Goal: Task Accomplishment & Management: Manage account settings

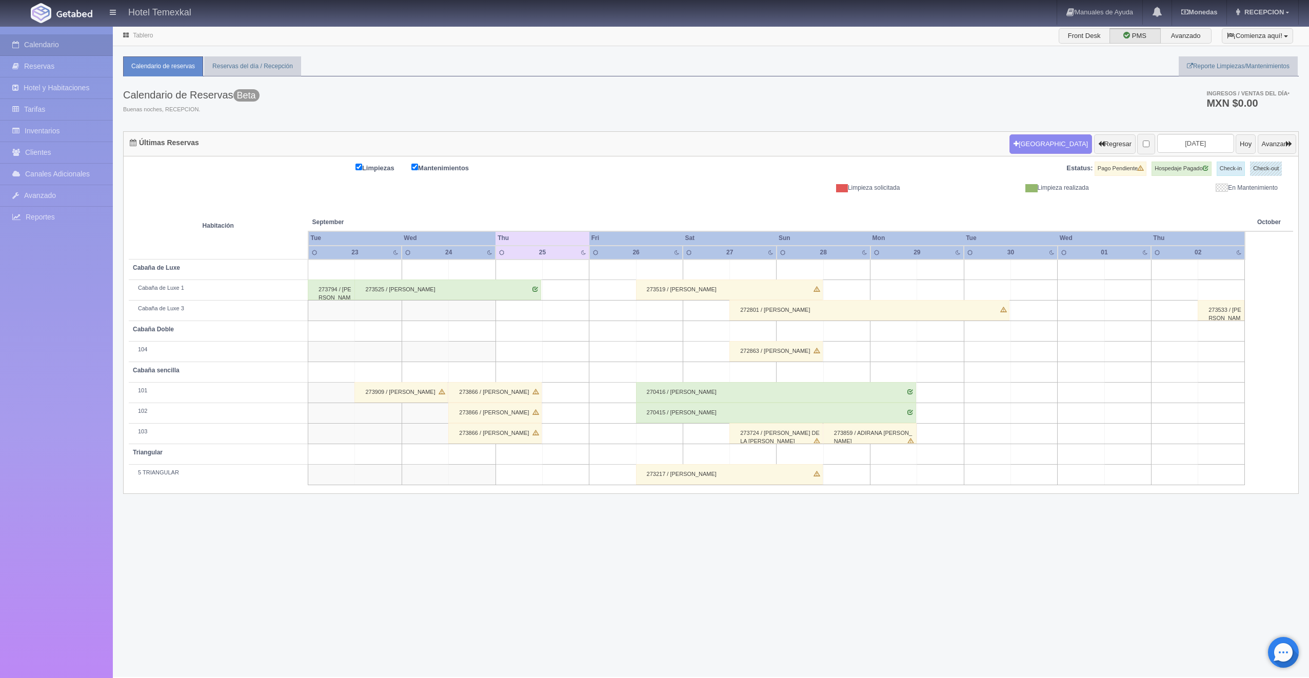
click at [403, 391] on div "273909 / KARINA OCAMPO" at bounding box center [400, 392] width 93 height 21
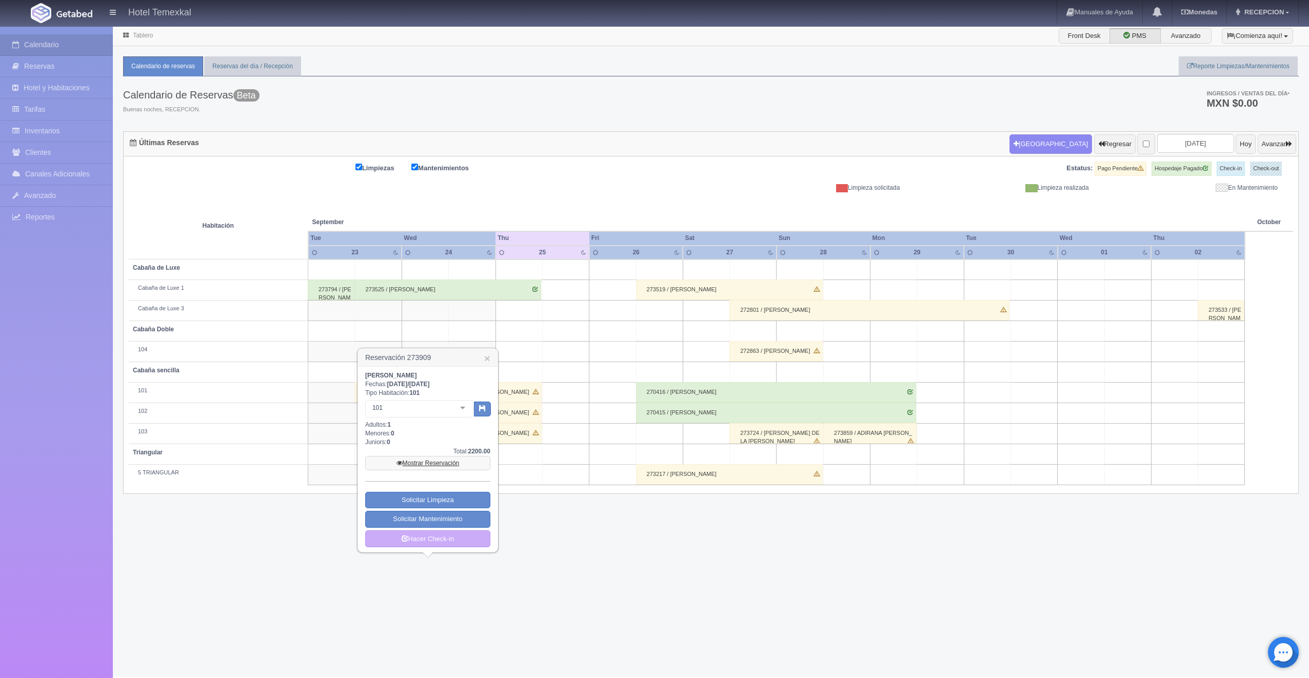
click at [430, 466] on link "Mostrar Reservación" at bounding box center [427, 463] width 125 height 14
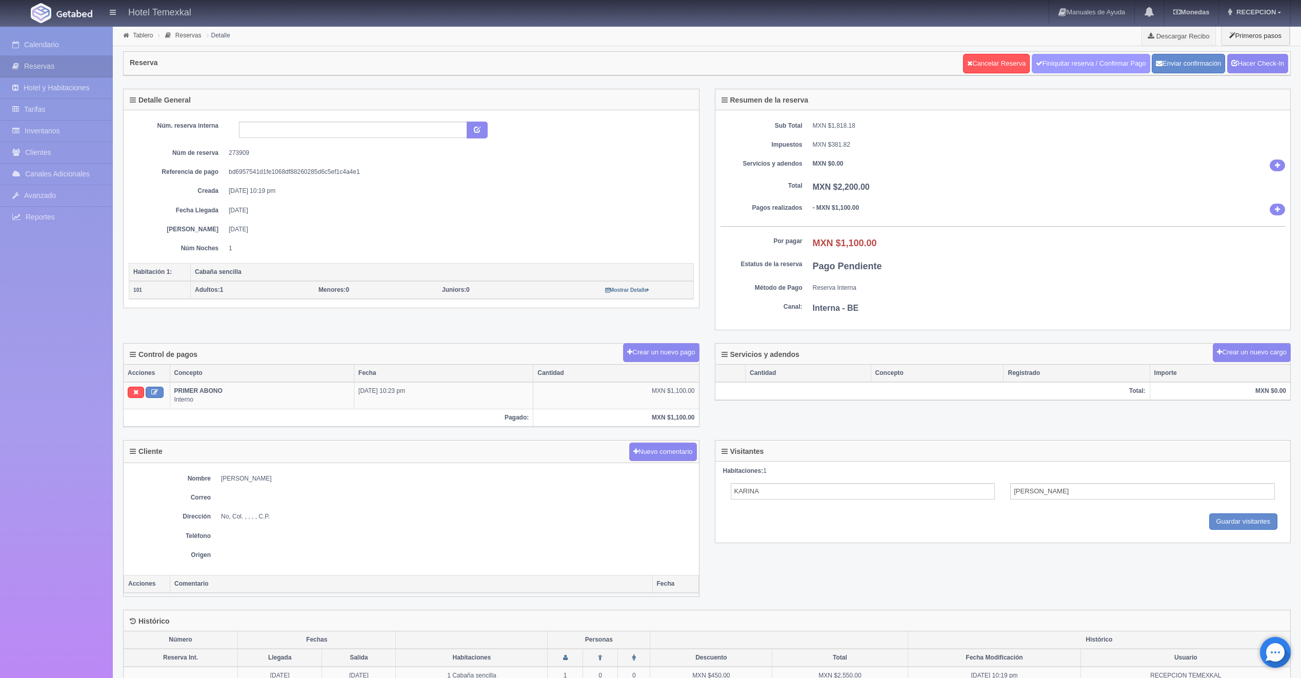
click at [1044, 71] on link "Finiquitar reserva / Confirmar Pago" at bounding box center [1091, 63] width 118 height 19
click at [692, 55] on div "Reserva Cancelar Reserva Finiquitar reserva / Confirmar Pago Enviar confirmació…" at bounding box center [707, 64] width 1166 height 24
click at [1259, 65] on link "Hacer Check-In" at bounding box center [1257, 63] width 61 height 19
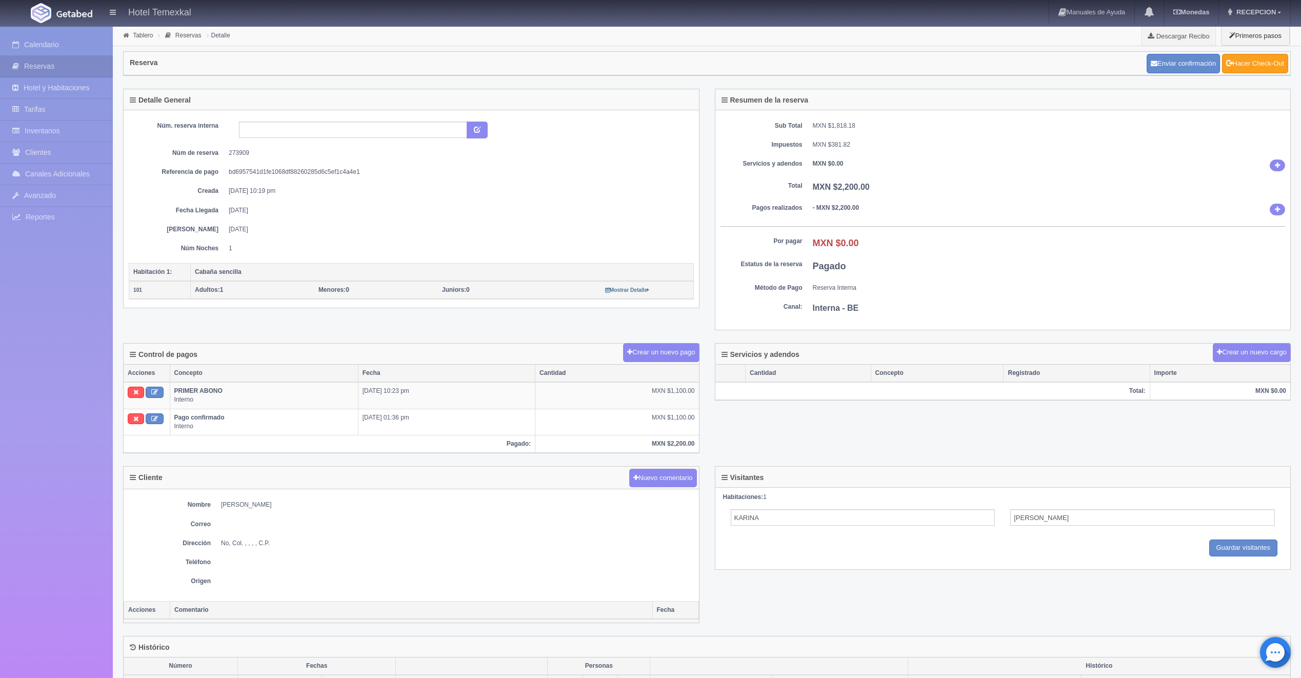
click at [1260, 65] on link "Hacer Check-Out" at bounding box center [1255, 63] width 66 height 19
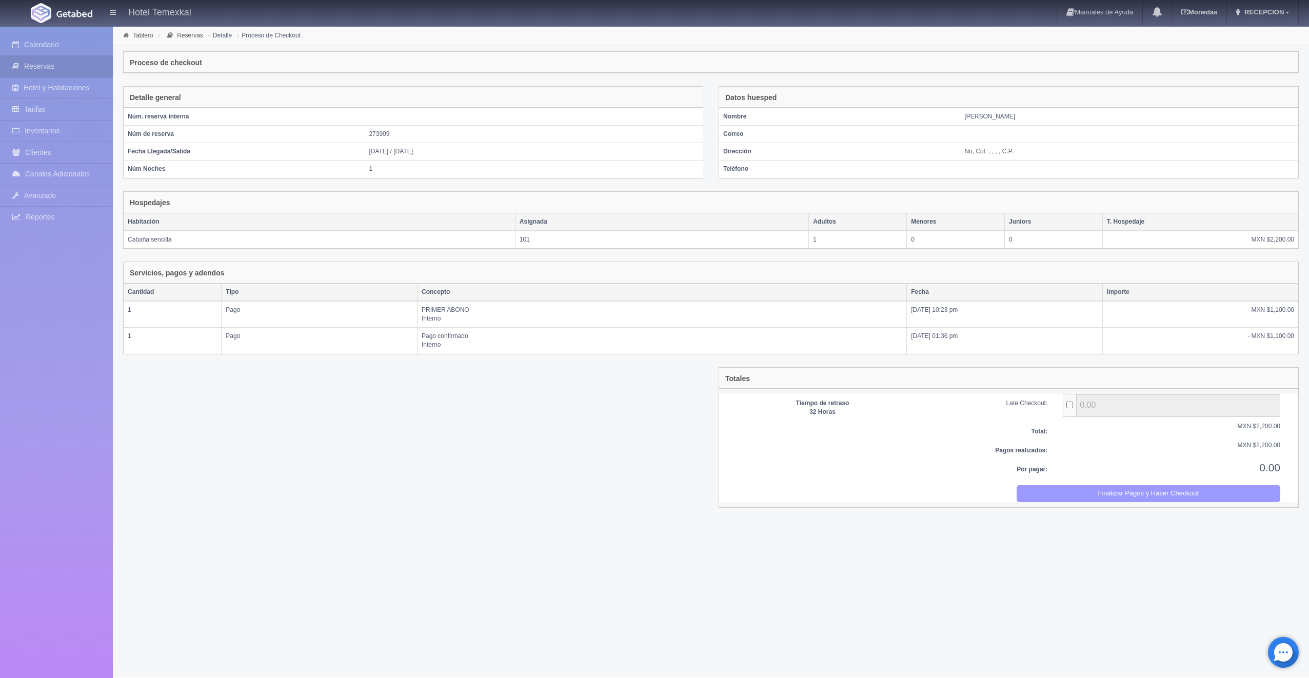
click at [1209, 490] on button "Finalizar Pagos y Hacer Checkout" at bounding box center [1148, 493] width 264 height 17
click at [693, 46] on div "Tablero Reservas Detalle Proceso de Checkout" at bounding box center [711, 36] width 1196 height 21
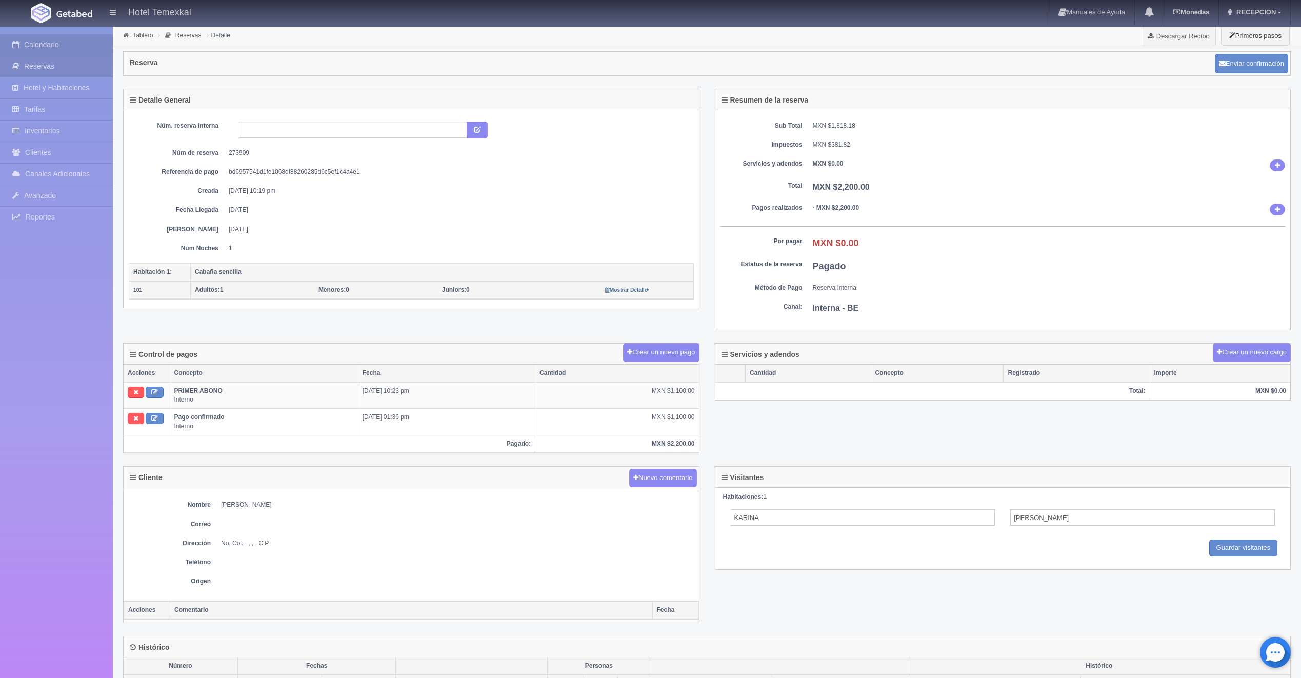
click at [33, 44] on link "Calendario" at bounding box center [56, 44] width 113 height 21
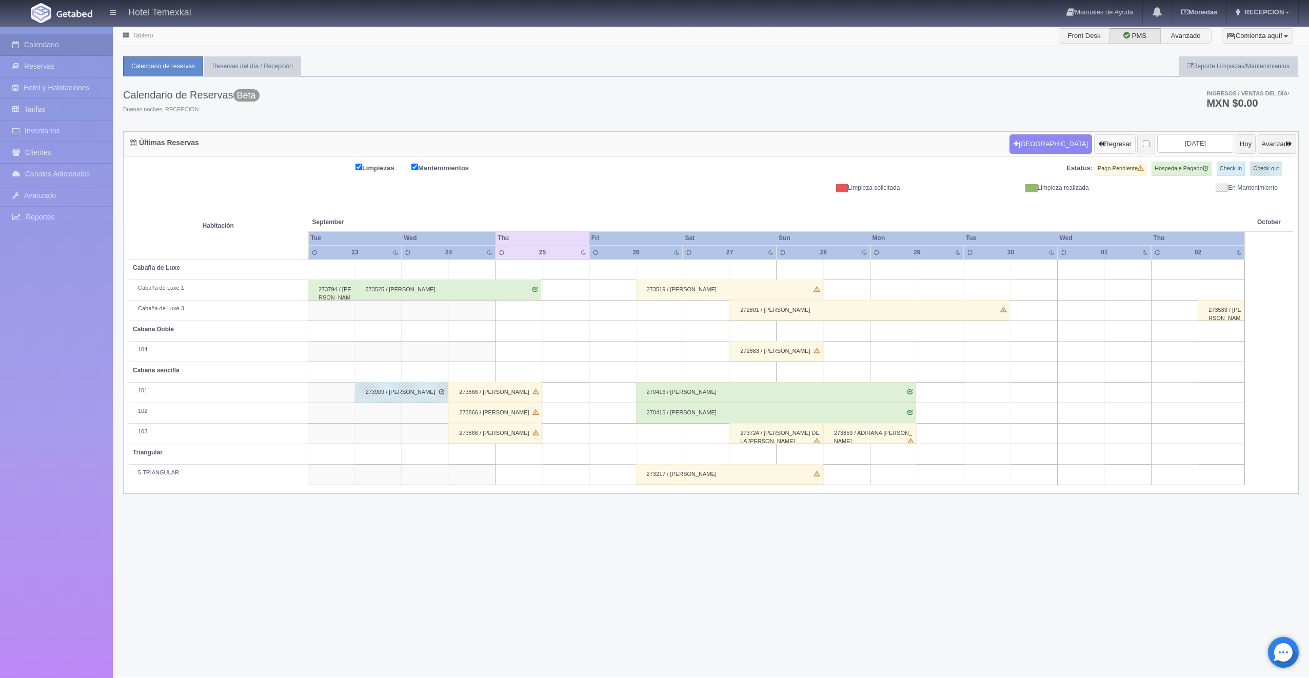
click at [1094, 146] on button "Regresar" at bounding box center [1115, 143] width 42 height 19
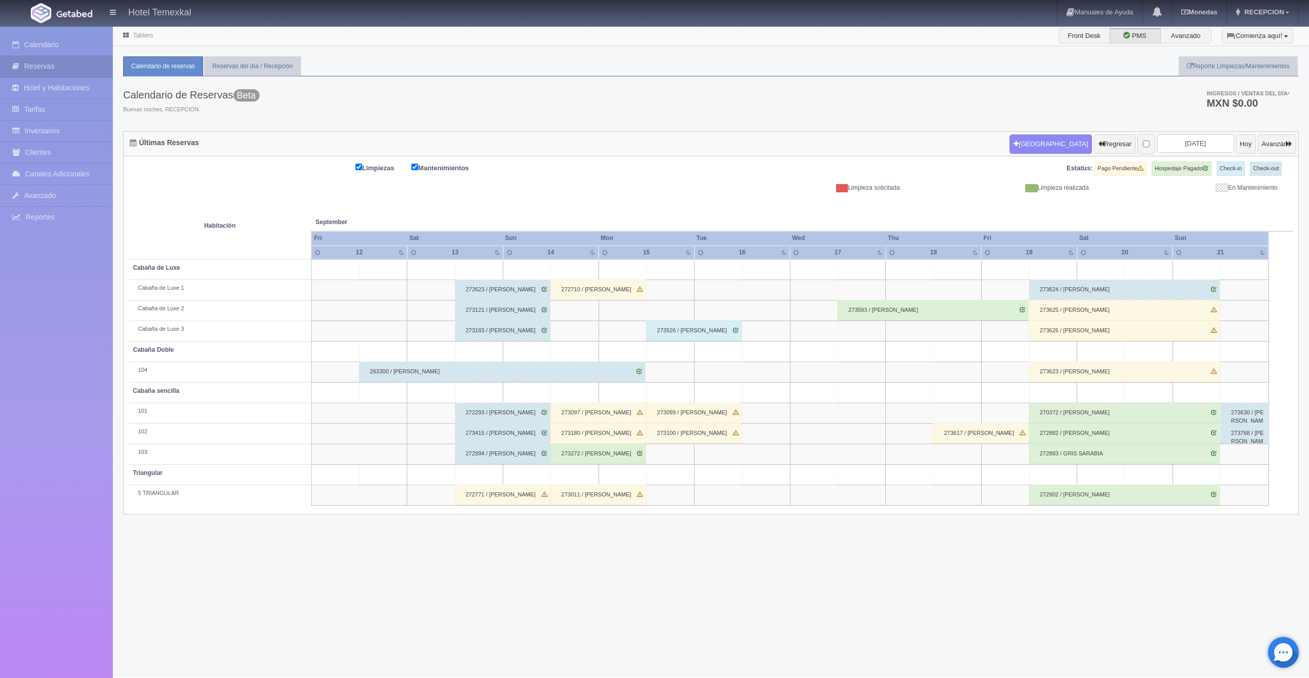
click at [500, 497] on div "272771 / KARINA ESCOBAR" at bounding box center [502, 495] width 95 height 21
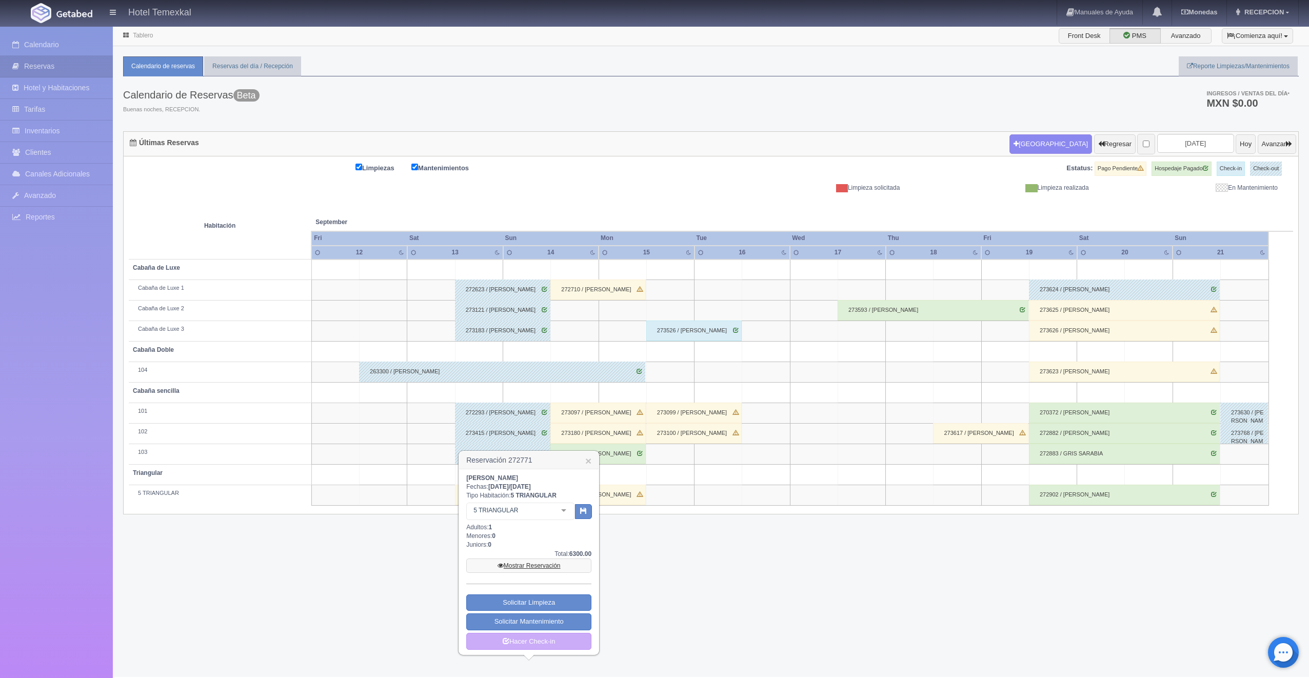
click at [529, 559] on link "Mostrar Reservación" at bounding box center [528, 565] width 125 height 14
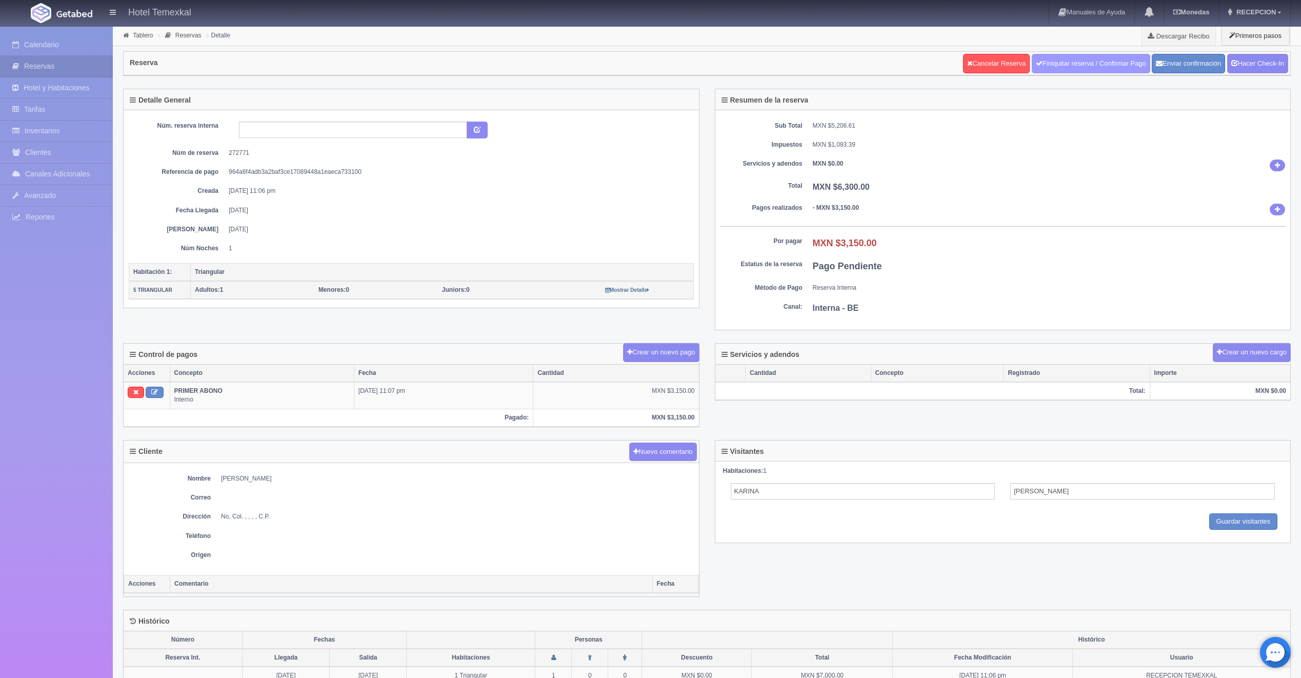
click at [1051, 66] on link "Finiquitar reserva / Confirmar Pago" at bounding box center [1091, 63] width 118 height 19
click at [1244, 67] on link "Hacer Check-In" at bounding box center [1257, 63] width 61 height 19
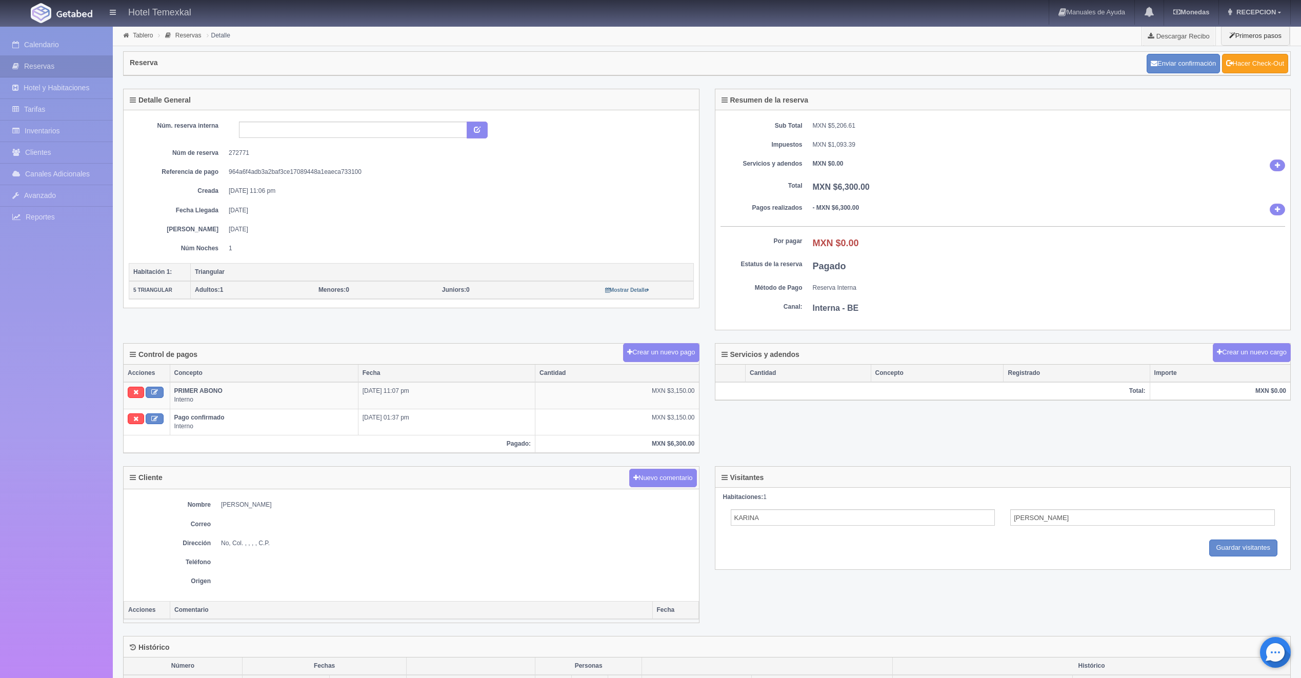
click at [1246, 57] on link "Hacer Check-Out" at bounding box center [1255, 63] width 66 height 19
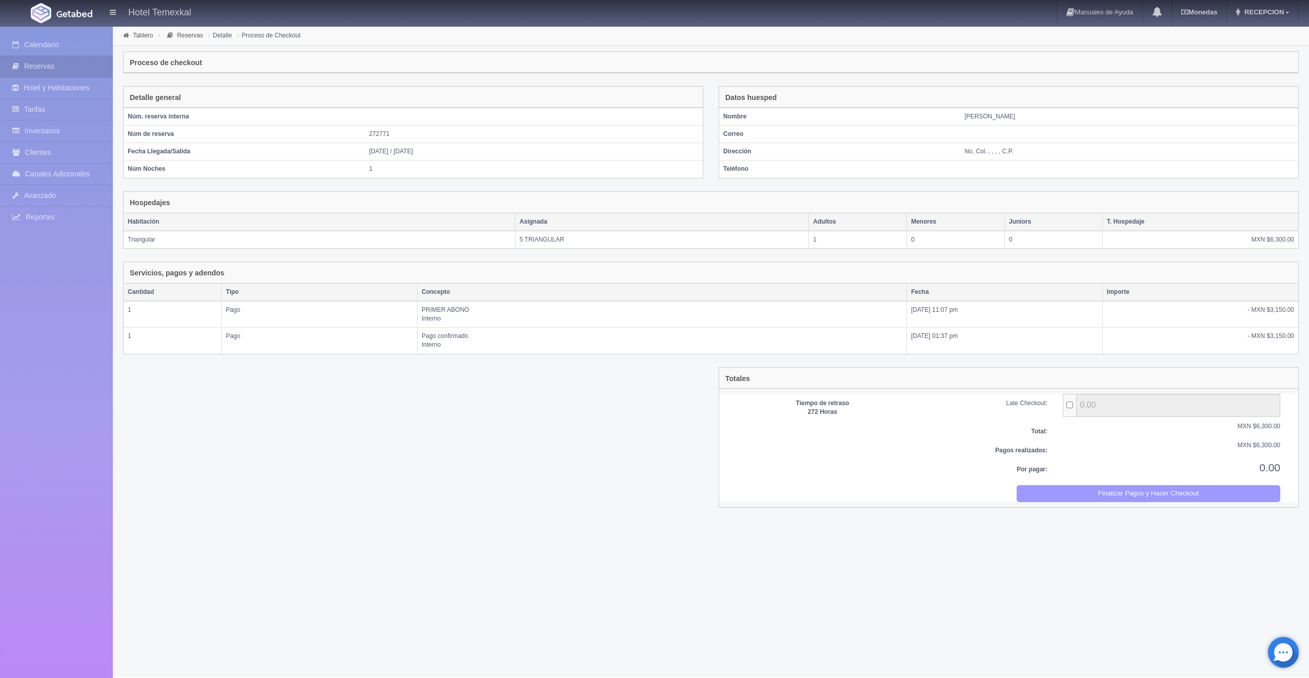
click at [1141, 495] on button "Finalizar Pagos y Hacer Checkout" at bounding box center [1148, 493] width 264 height 17
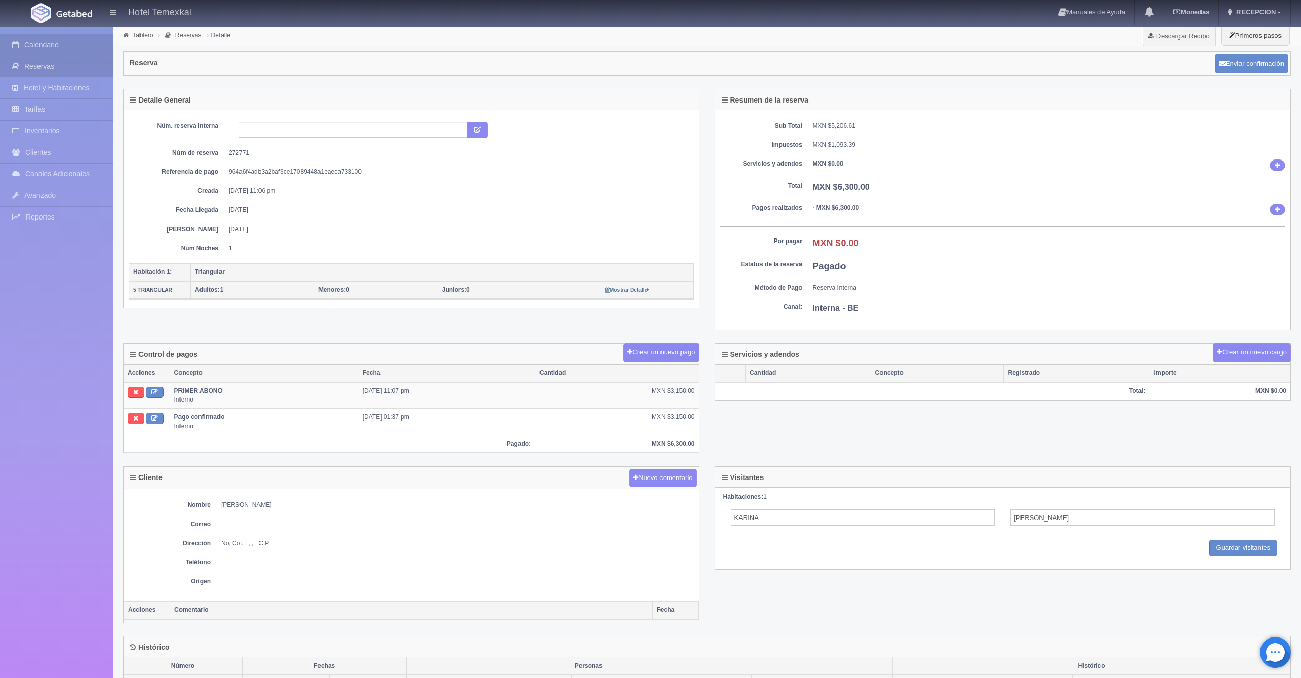
click at [37, 43] on link "Calendario" at bounding box center [56, 44] width 113 height 21
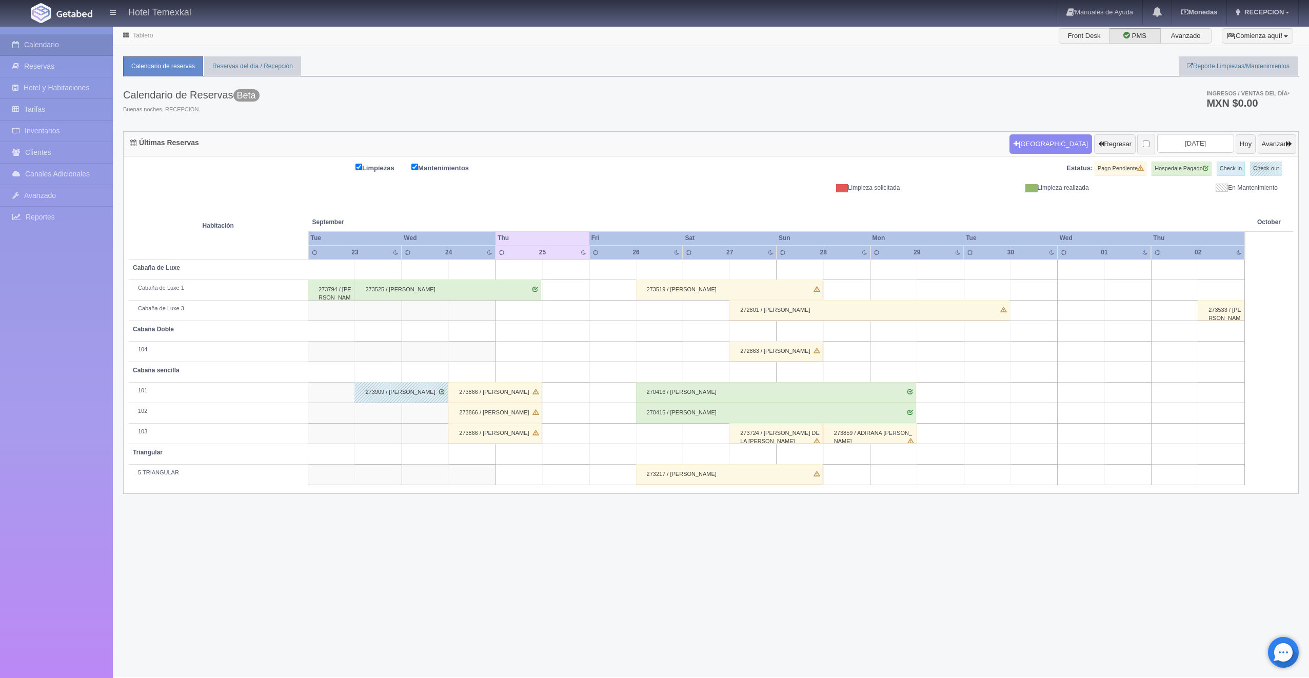
drag, startPoint x: 11, startPoint y: 68, endPoint x: 401, endPoint y: 68, distance: 389.7
click at [401, 68] on ul "Calendario de reservas Reservas del día / Recepción Reporte Limpiezas/Mantenimi…" at bounding box center [710, 66] width 1175 height 20
click at [1105, 148] on button "Regresar" at bounding box center [1115, 143] width 42 height 19
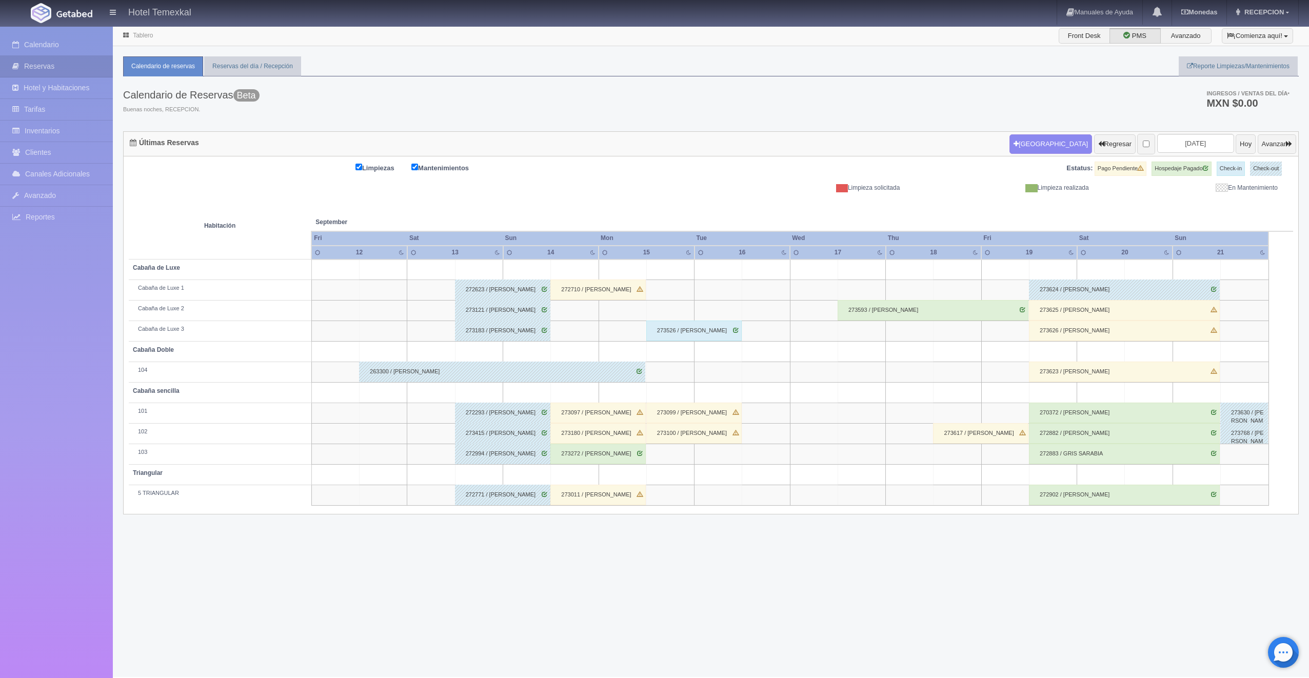
click at [604, 293] on div "272710 / [PERSON_NAME]" at bounding box center [597, 289] width 95 height 21
click at [0, 0] on div "Fechas: / Tipo Habitación: Seleccionar hab. No elements found. Consider changin…" at bounding box center [0, 0] width 0 height 0
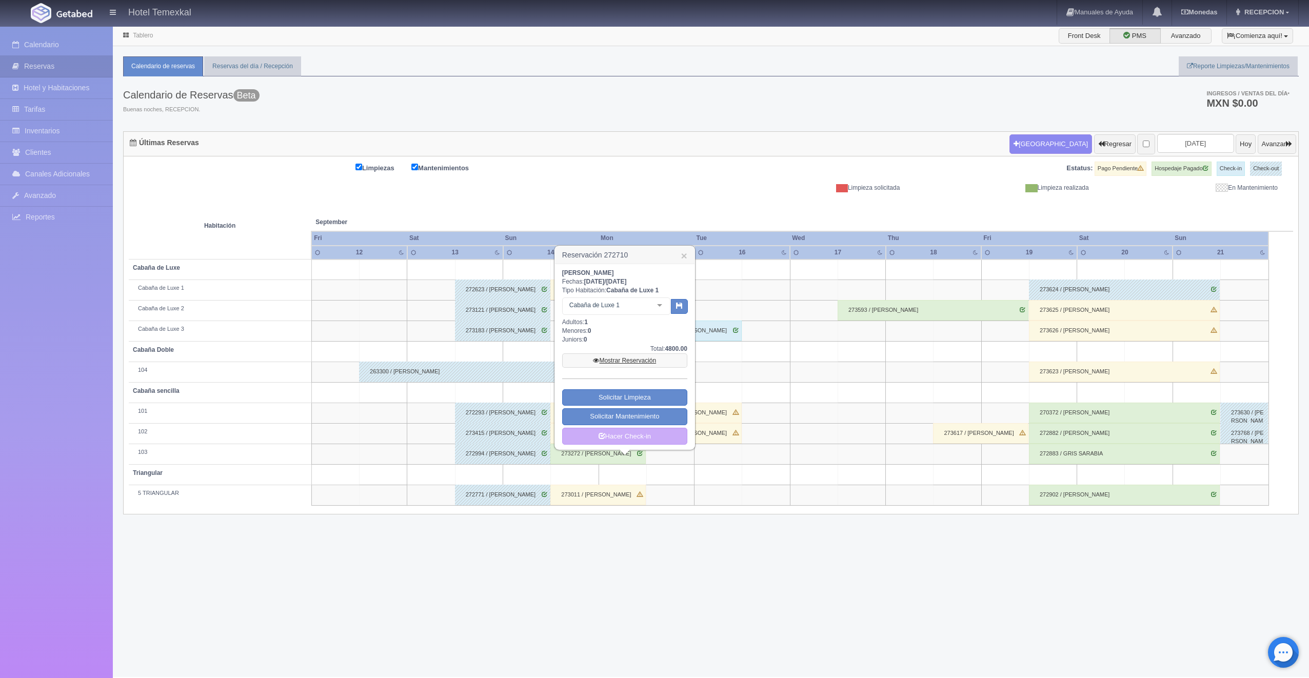
drag, startPoint x: 604, startPoint y: 293, endPoint x: 623, endPoint y: 359, distance: 69.3
click at [623, 359] on link "Mostrar Reservación" at bounding box center [624, 360] width 125 height 14
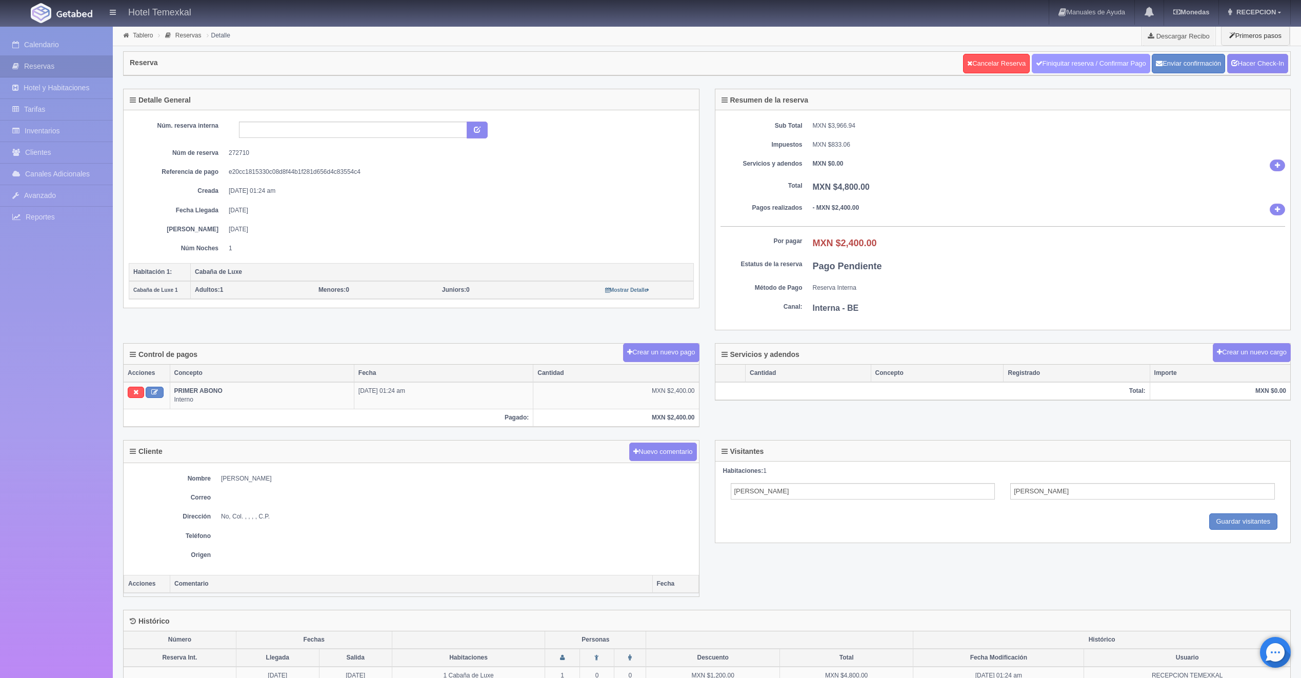
click at [1114, 57] on link "Finiquitar reserva / Confirmar Pago" at bounding box center [1091, 63] width 118 height 19
click at [1242, 67] on link "Hacer Check-In" at bounding box center [1257, 63] width 61 height 19
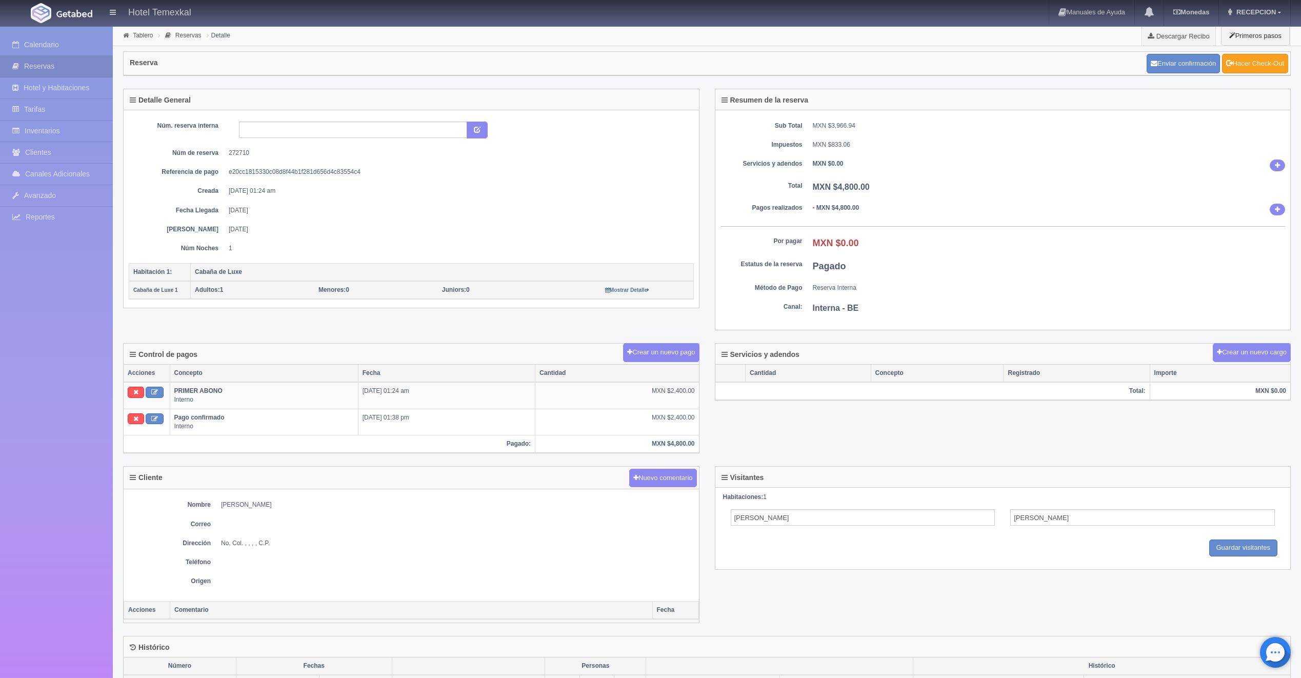
click at [1240, 68] on link "Hacer Check-Out" at bounding box center [1255, 63] width 66 height 19
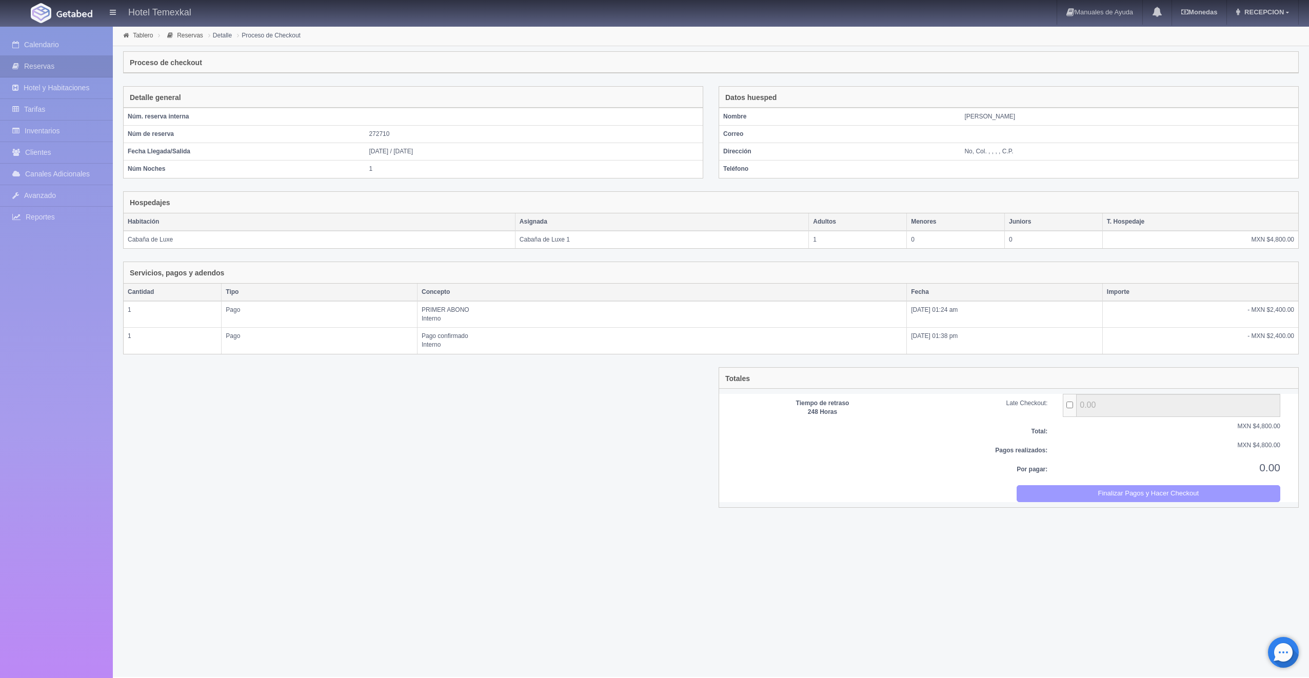
click at [1105, 492] on button "Finalizar Pagos y Hacer Checkout" at bounding box center [1148, 493] width 264 height 17
click at [1112, 491] on button "Finalizar Pagos y Hacer Checkout" at bounding box center [1148, 493] width 264 height 17
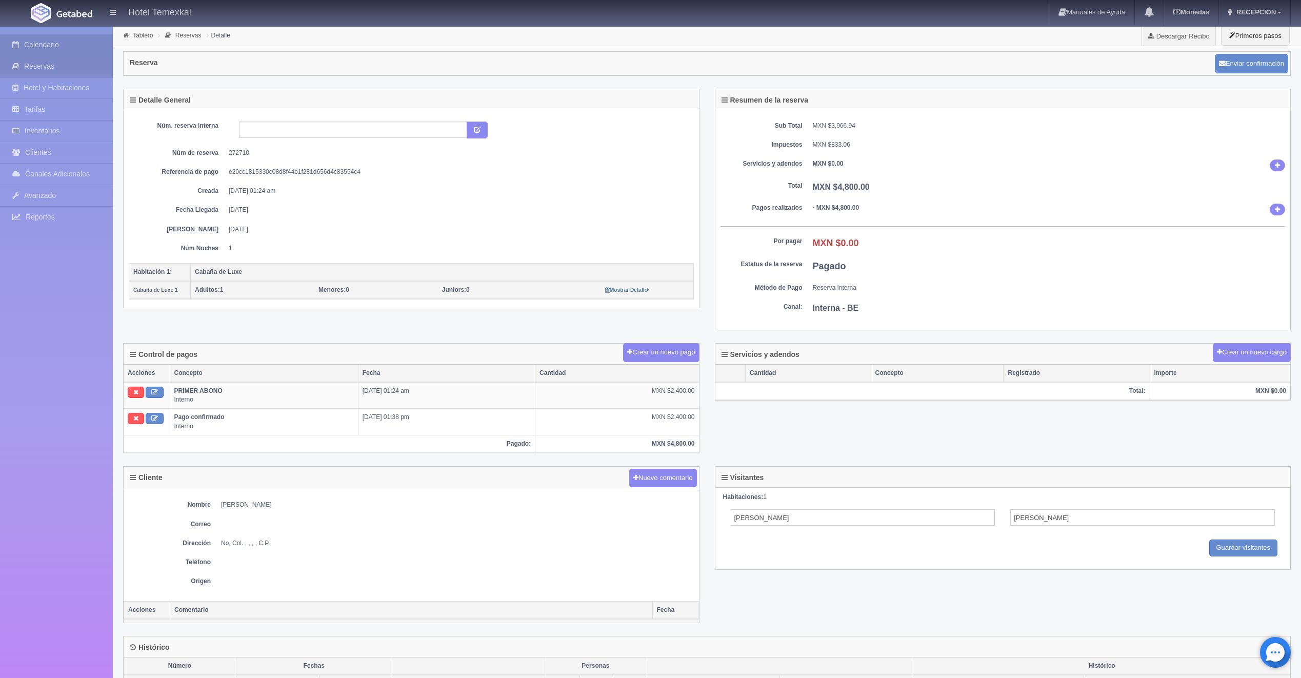
click at [55, 38] on link "Calendario" at bounding box center [56, 44] width 113 height 21
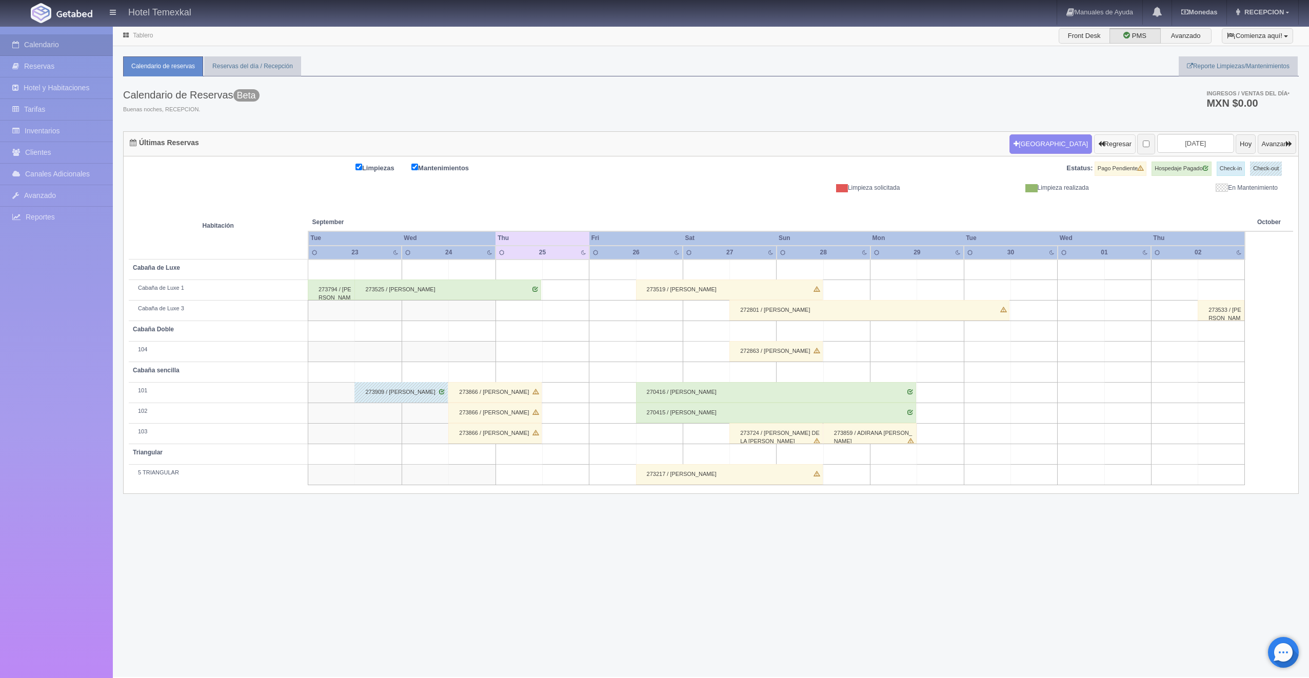
click at [1094, 139] on button "Regresar" at bounding box center [1115, 143] width 42 height 19
drag, startPoint x: 1093, startPoint y: 139, endPoint x: 1072, endPoint y: 155, distance: 26.4
click at [1094, 139] on button "Regresar" at bounding box center [1115, 143] width 42 height 19
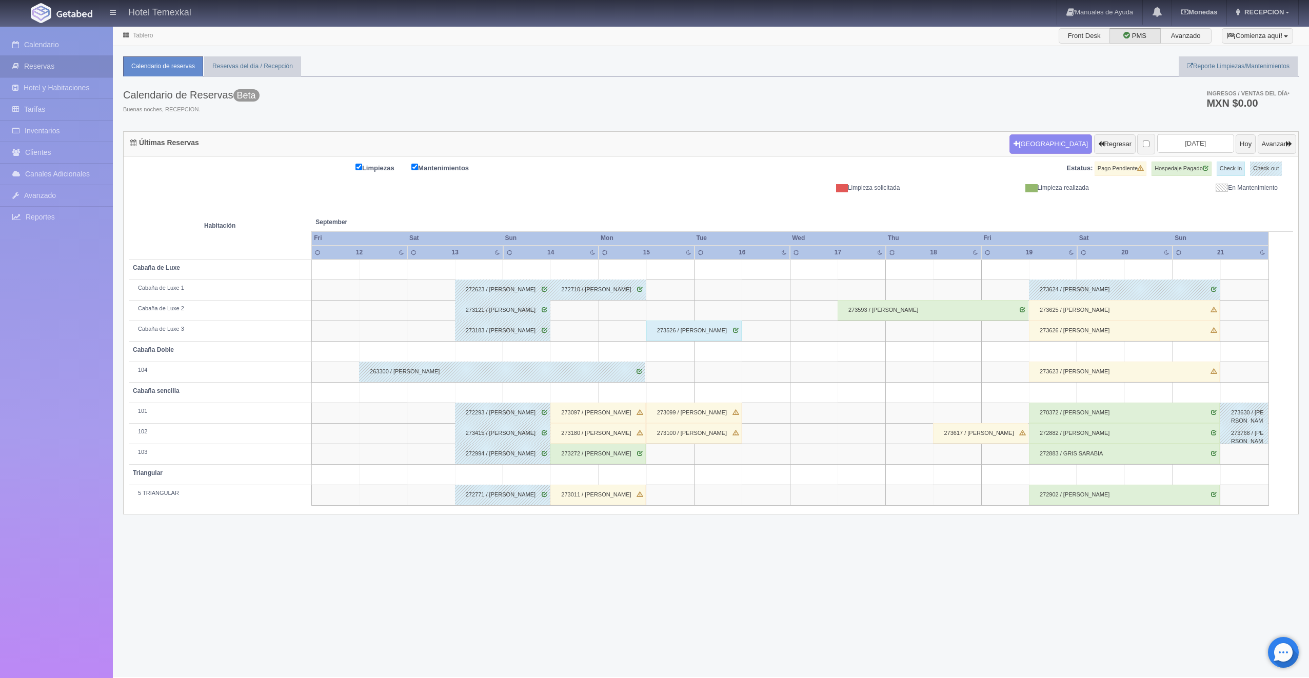
click at [599, 412] on div "273097 / DANNA GONZALEZ" at bounding box center [597, 413] width 95 height 21
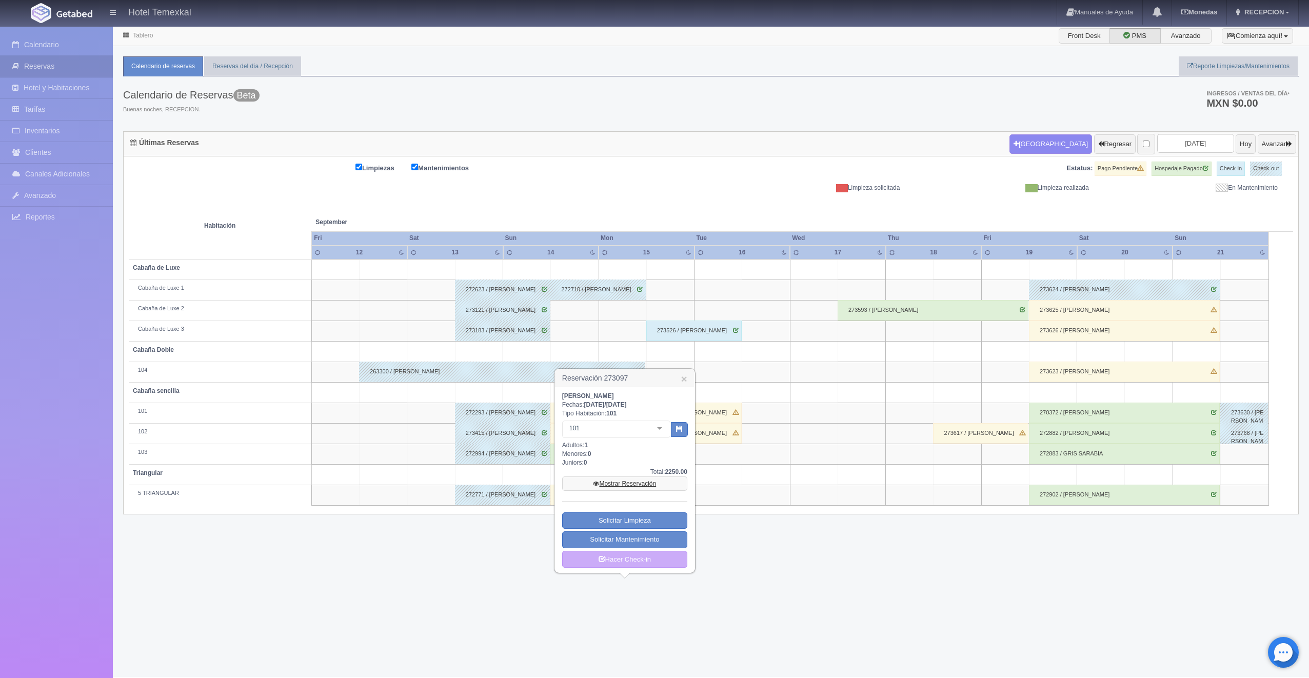
click at [631, 480] on link "Mostrar Reservación" at bounding box center [624, 483] width 125 height 14
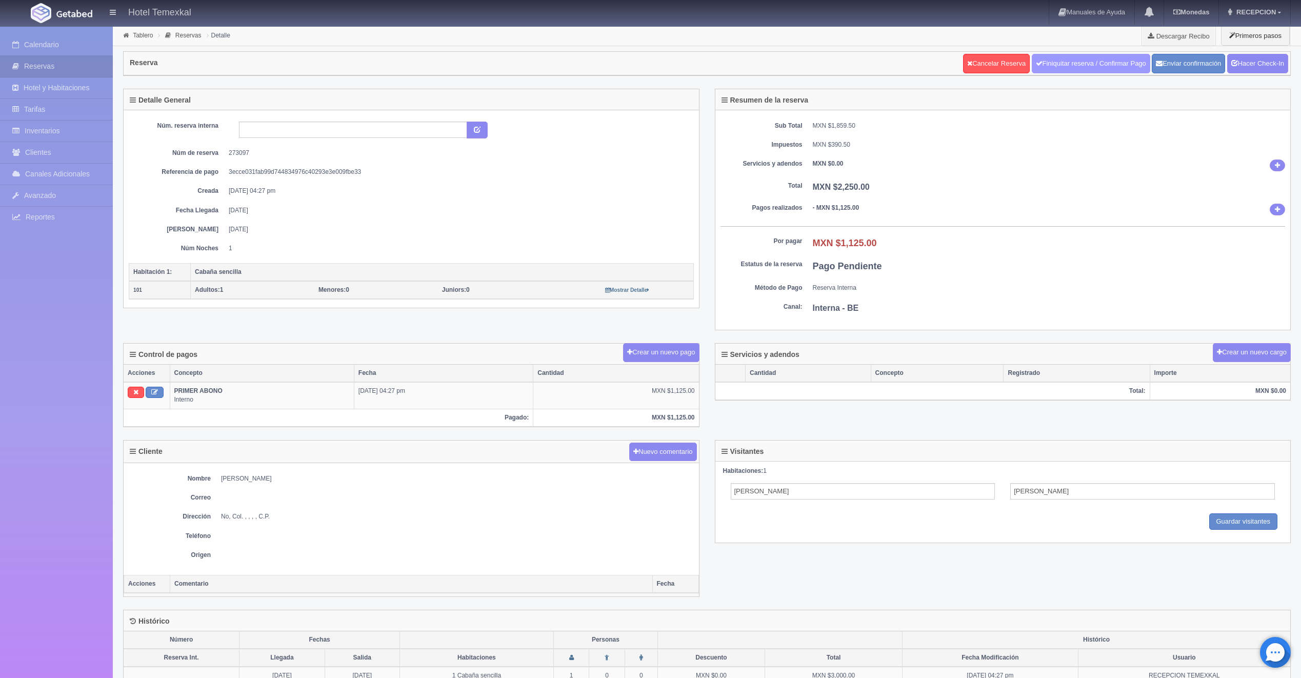
click at [1079, 67] on link "Finiquitar reserva / Confirmar Pago" at bounding box center [1091, 63] width 118 height 19
click at [1250, 57] on link "Hacer Check-In" at bounding box center [1257, 63] width 61 height 19
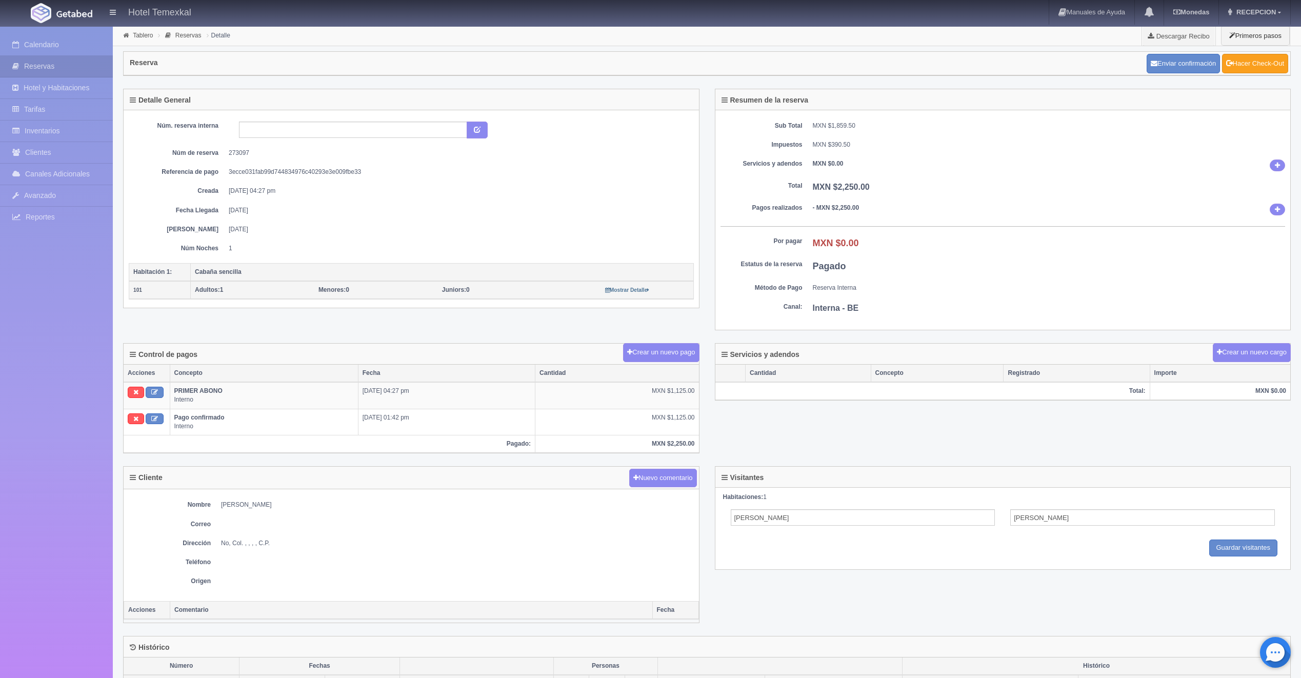
click at [1275, 67] on link "Hacer Check-Out" at bounding box center [1255, 63] width 66 height 19
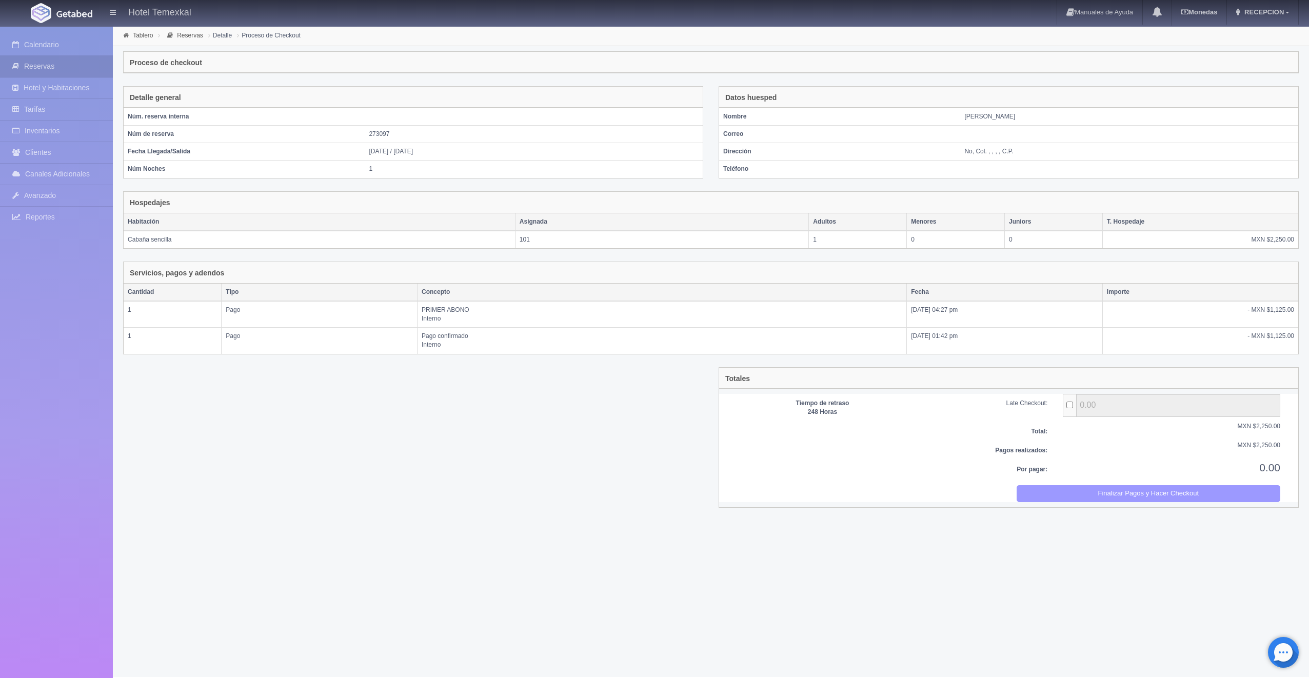
click at [1226, 489] on button "Finalizar Pagos y Hacer Checkout" at bounding box center [1148, 493] width 264 height 17
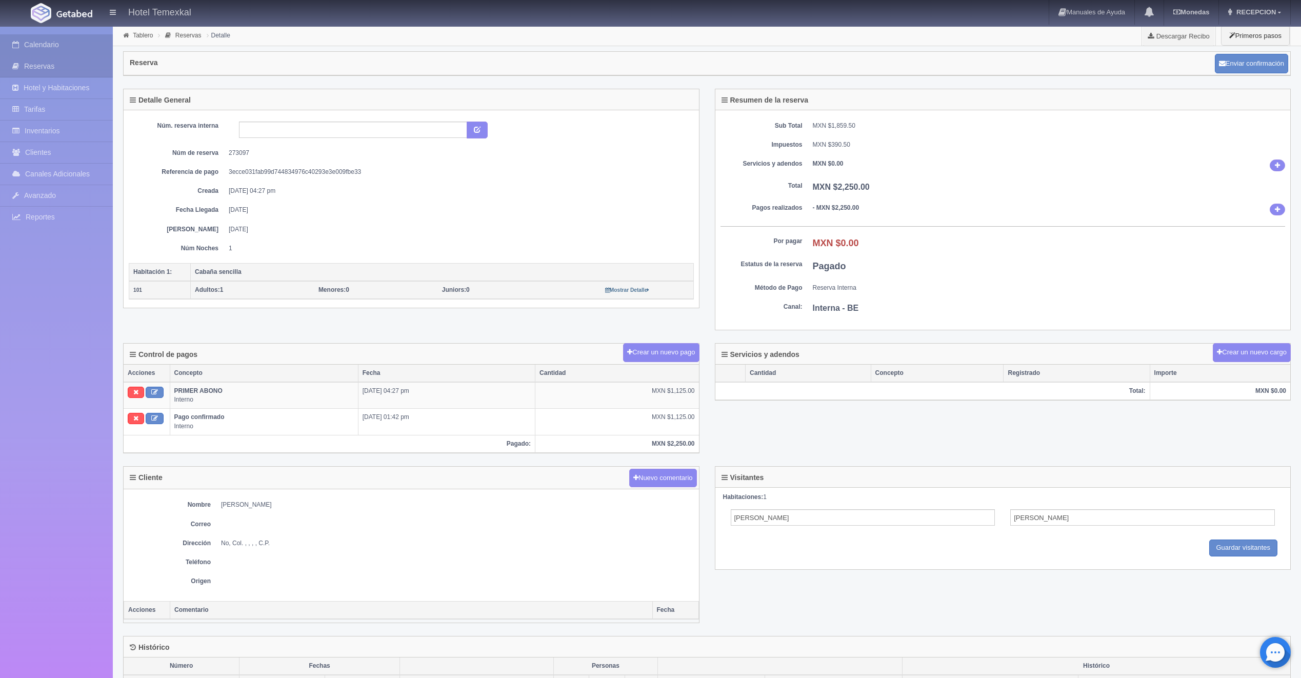
click at [45, 49] on link "Calendario" at bounding box center [56, 44] width 113 height 21
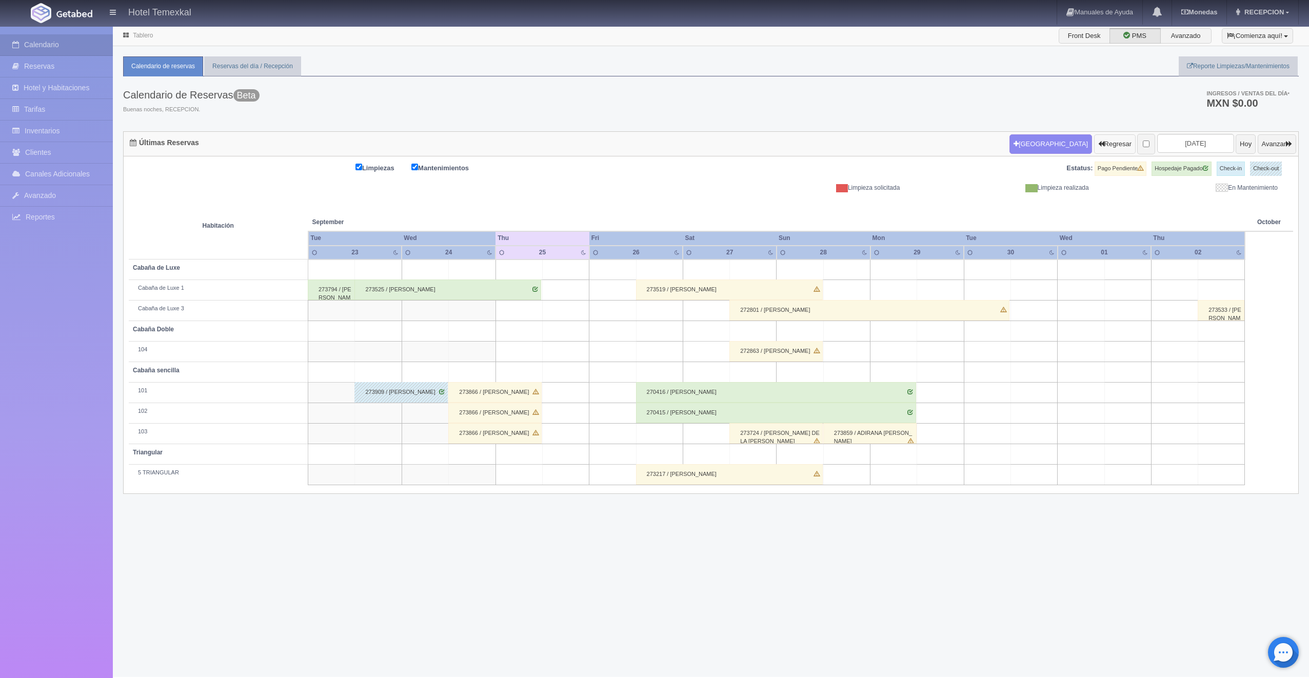
click at [1101, 135] on button "Regresar" at bounding box center [1115, 143] width 42 height 19
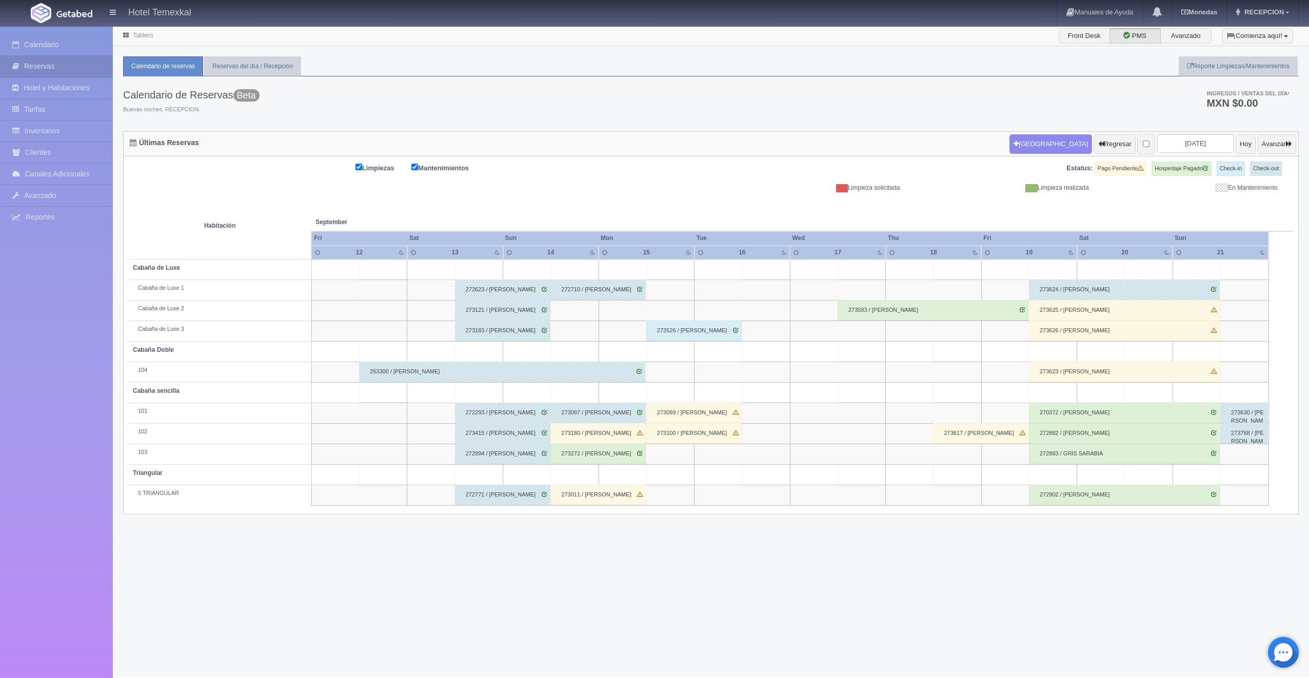
click at [598, 437] on div "273180 / GUILLERMO CARRANA" at bounding box center [597, 433] width 95 height 21
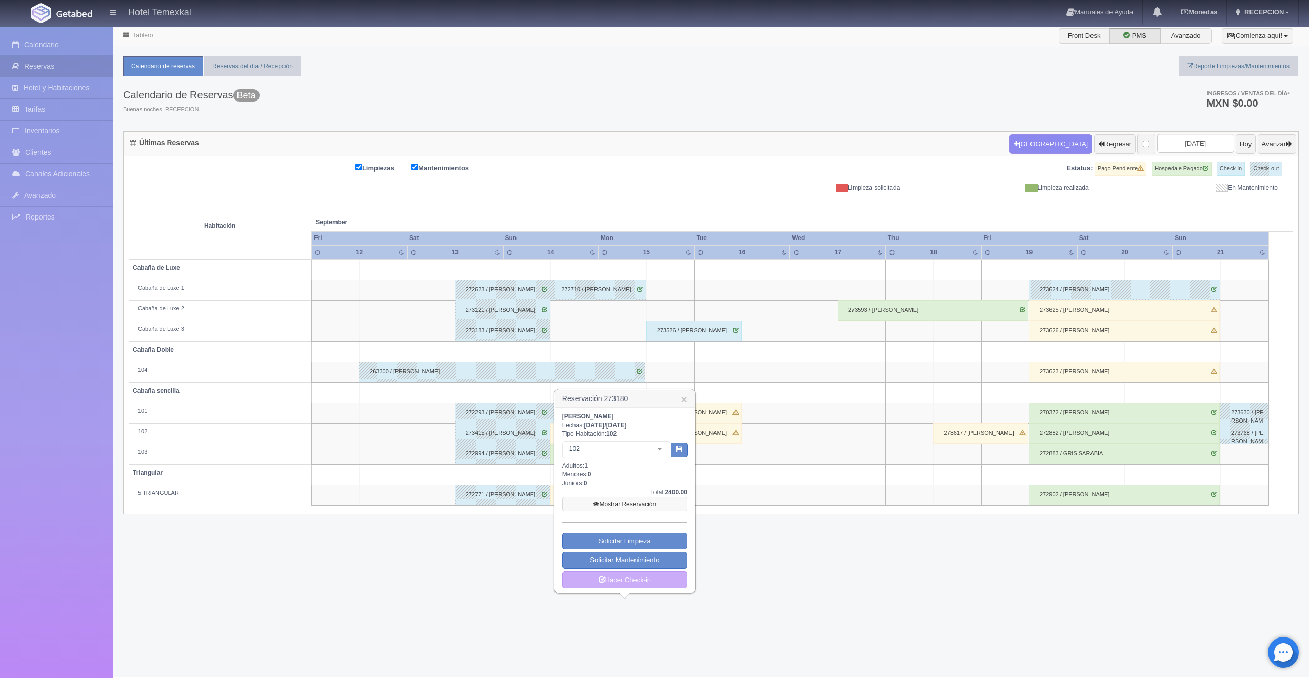
click at [638, 506] on link "Mostrar Reservación" at bounding box center [624, 504] width 125 height 14
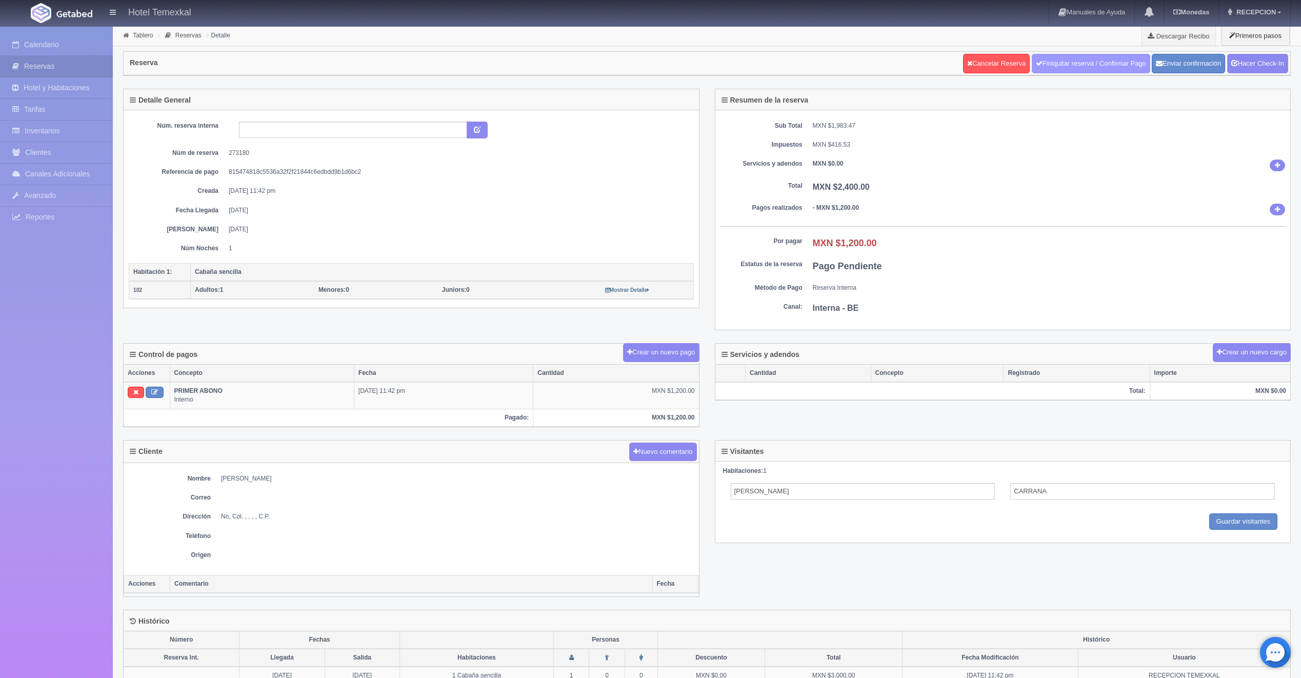
click at [1097, 59] on link "Finiquitar reserva / Confirmar Pago" at bounding box center [1091, 63] width 118 height 19
click at [1267, 67] on link "Hacer Check-In" at bounding box center [1257, 63] width 61 height 19
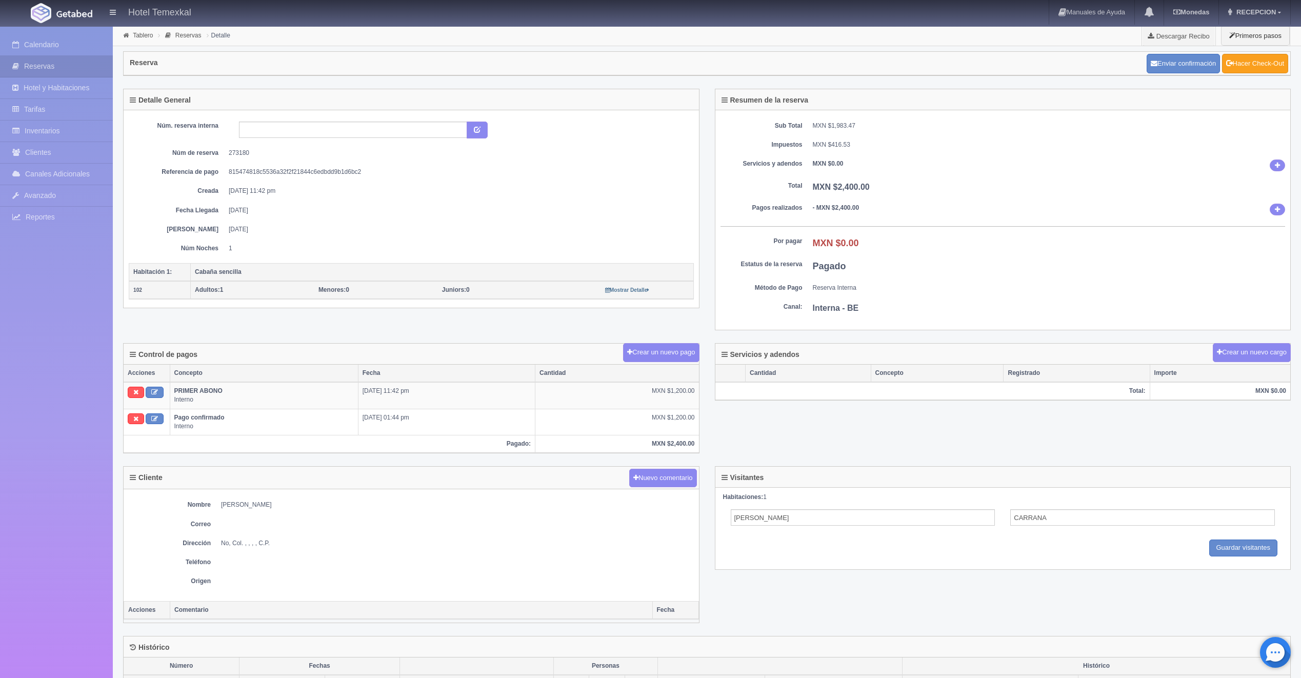
click at [1252, 72] on link "Hacer Check-Out" at bounding box center [1255, 63] width 66 height 19
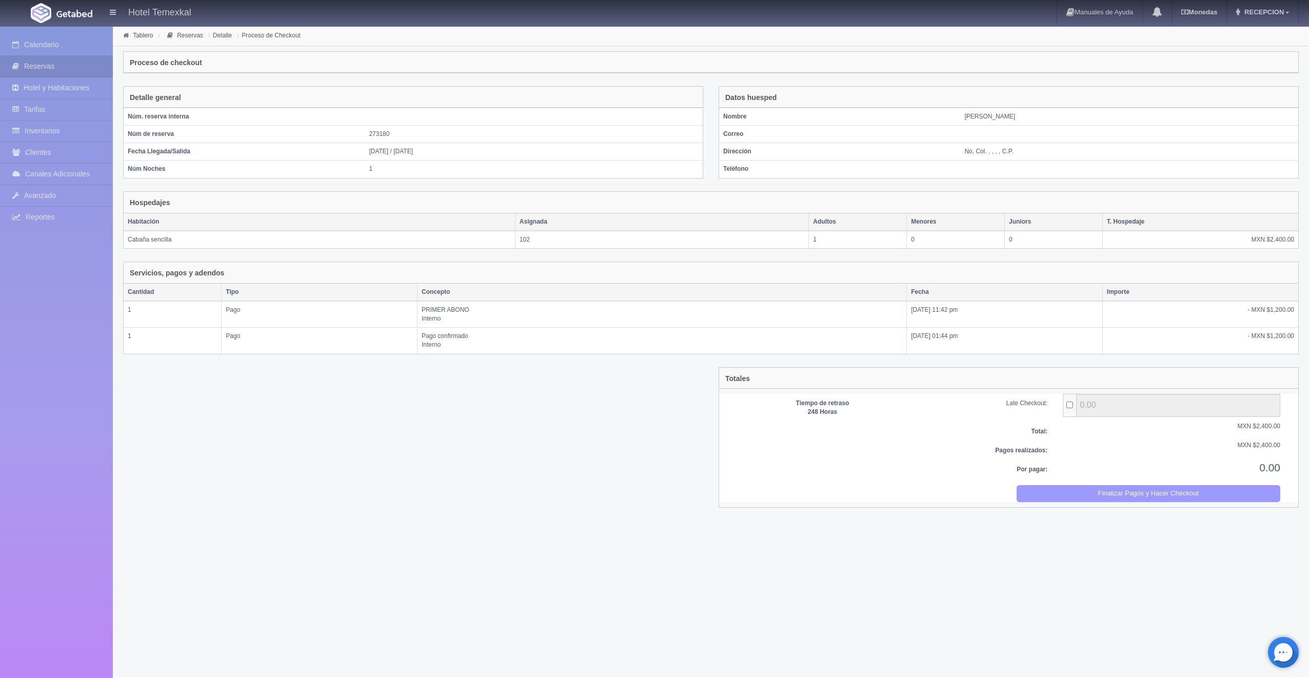
click at [1140, 497] on button "Finalizar Pagos y Hacer Checkout" at bounding box center [1148, 493] width 264 height 17
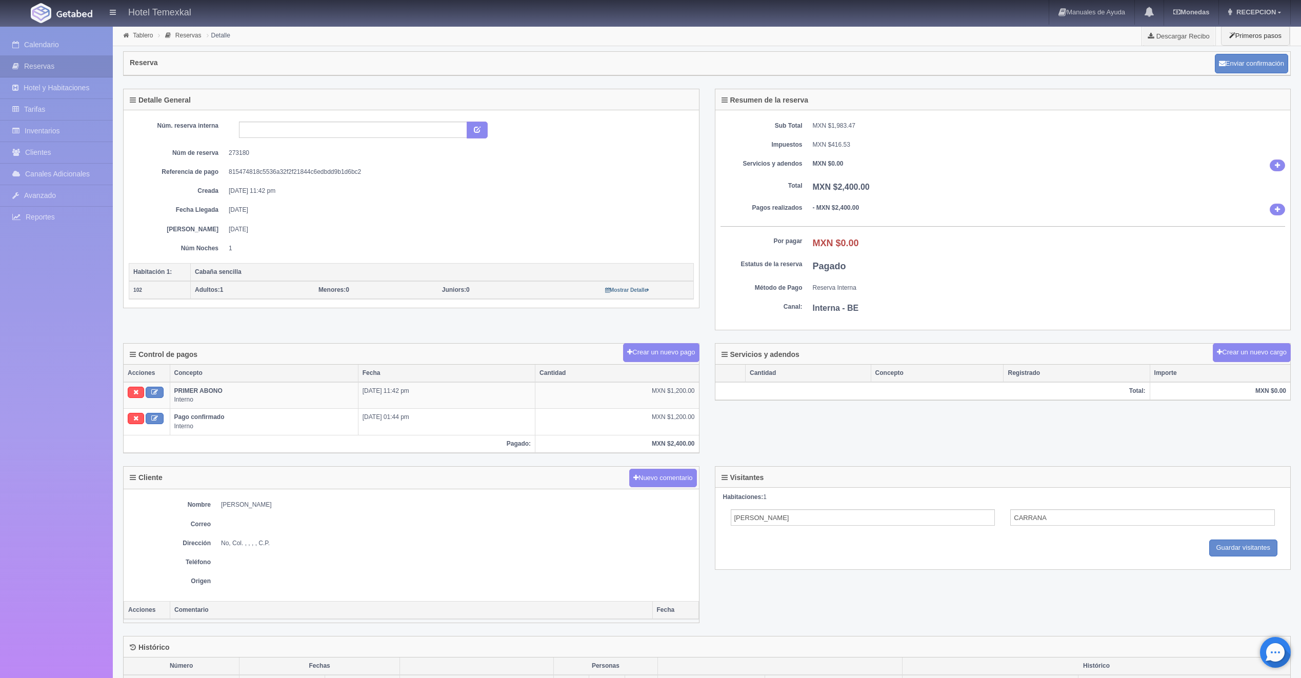
click at [39, 31] on div "Calendario Reservas Hotel y Habitaciones Tarifas Inventarios Clientes Canales A…" at bounding box center [56, 366] width 113 height 678
click at [37, 41] on link "Calendario" at bounding box center [56, 44] width 113 height 21
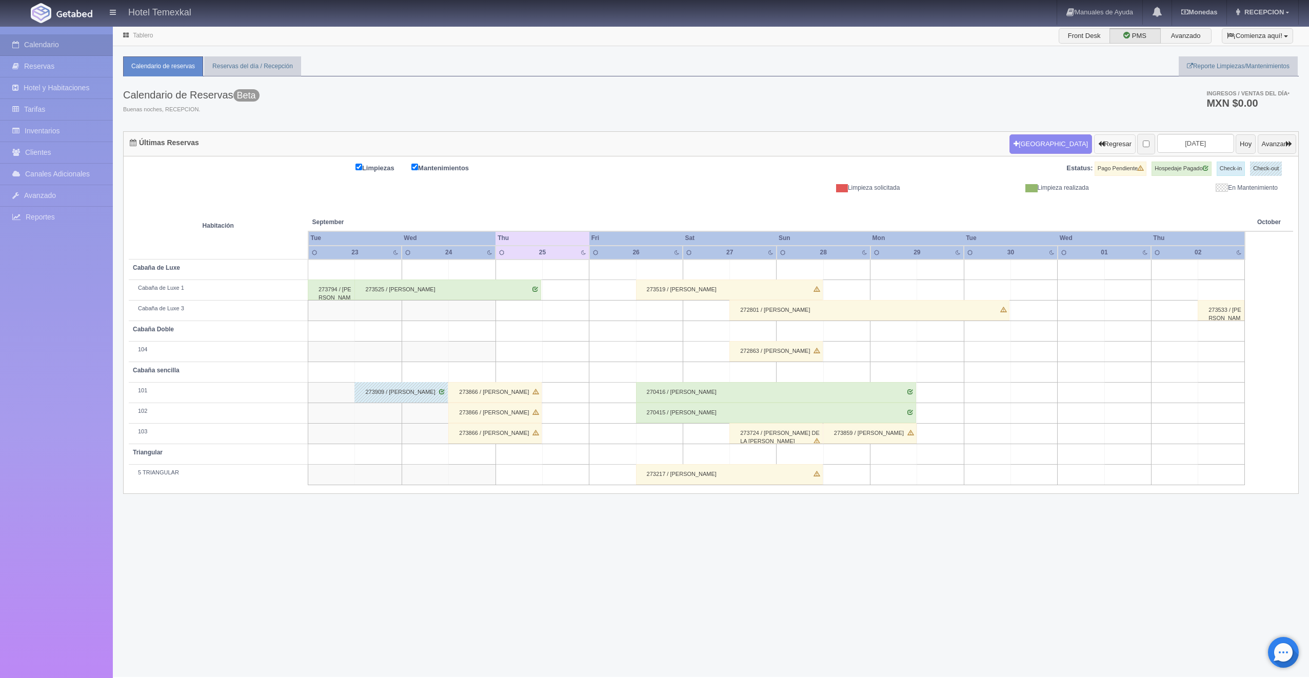
click at [1094, 147] on button "Regresar" at bounding box center [1115, 143] width 42 height 19
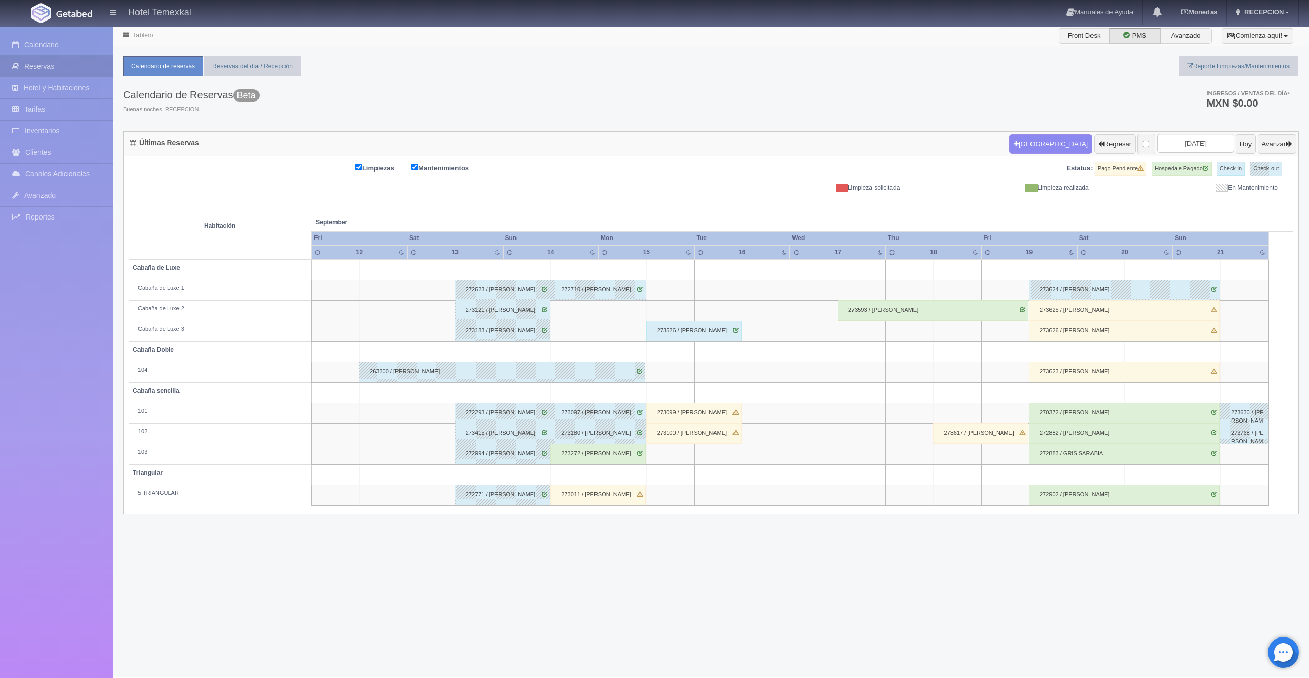
click at [583, 442] on div "273180 / GUILLERMO CARRANA" at bounding box center [597, 433] width 95 height 21
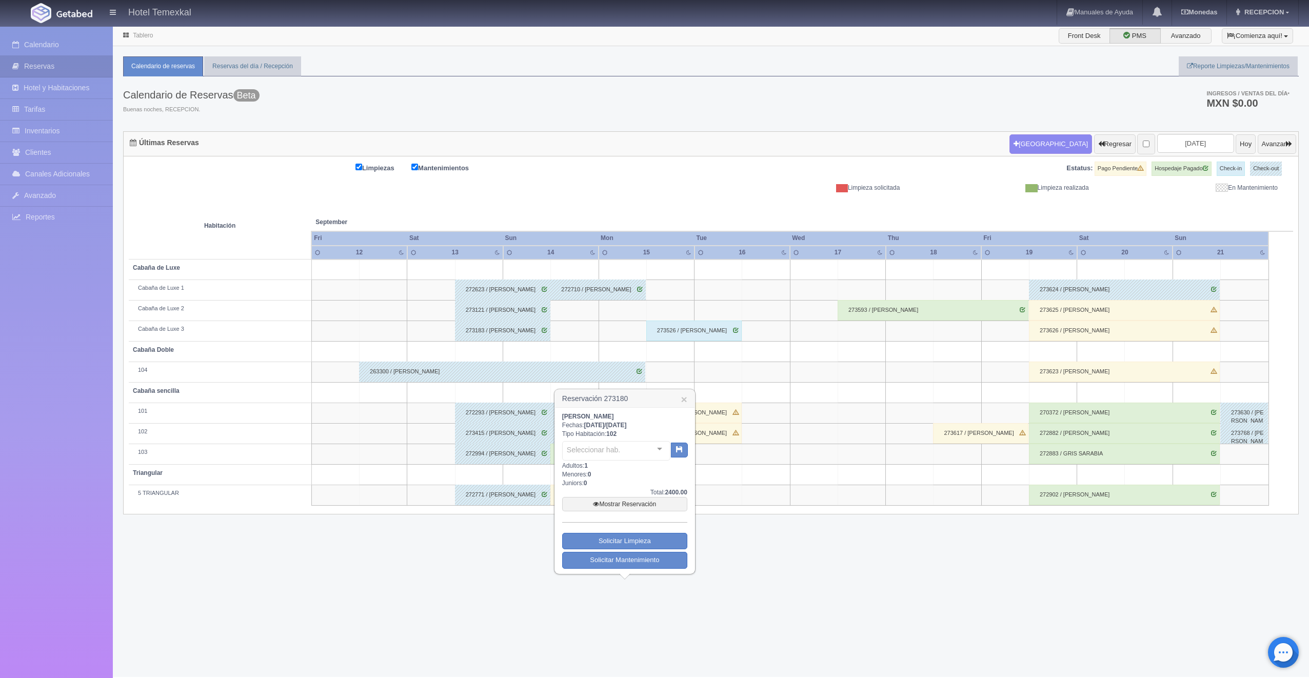
click at [583, 442] on div "Seleccionar hab." at bounding box center [616, 450] width 108 height 19
click at [678, 393] on h3 "Reservación 273180 ×" at bounding box center [624, 399] width 139 height 18
click at [683, 398] on link "×" at bounding box center [684, 399] width 6 height 11
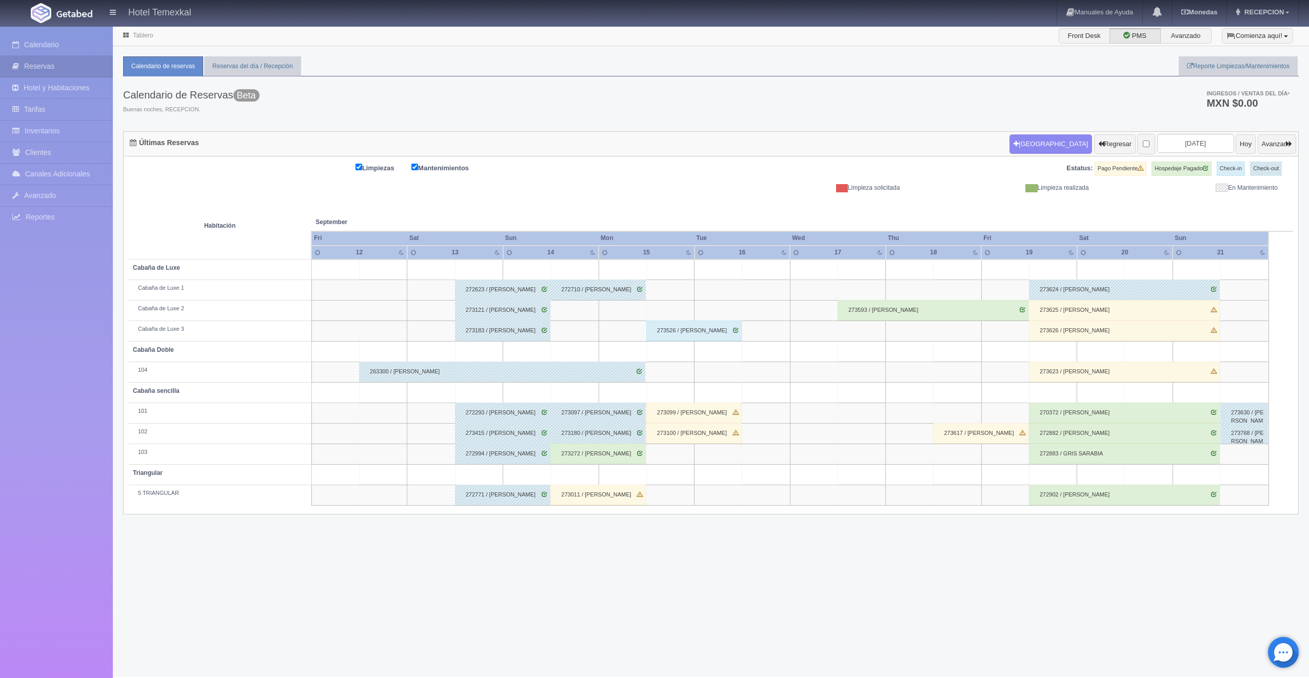
click at [605, 457] on div "273272 / Ronaldo Cazarin Acosta" at bounding box center [597, 454] width 95 height 21
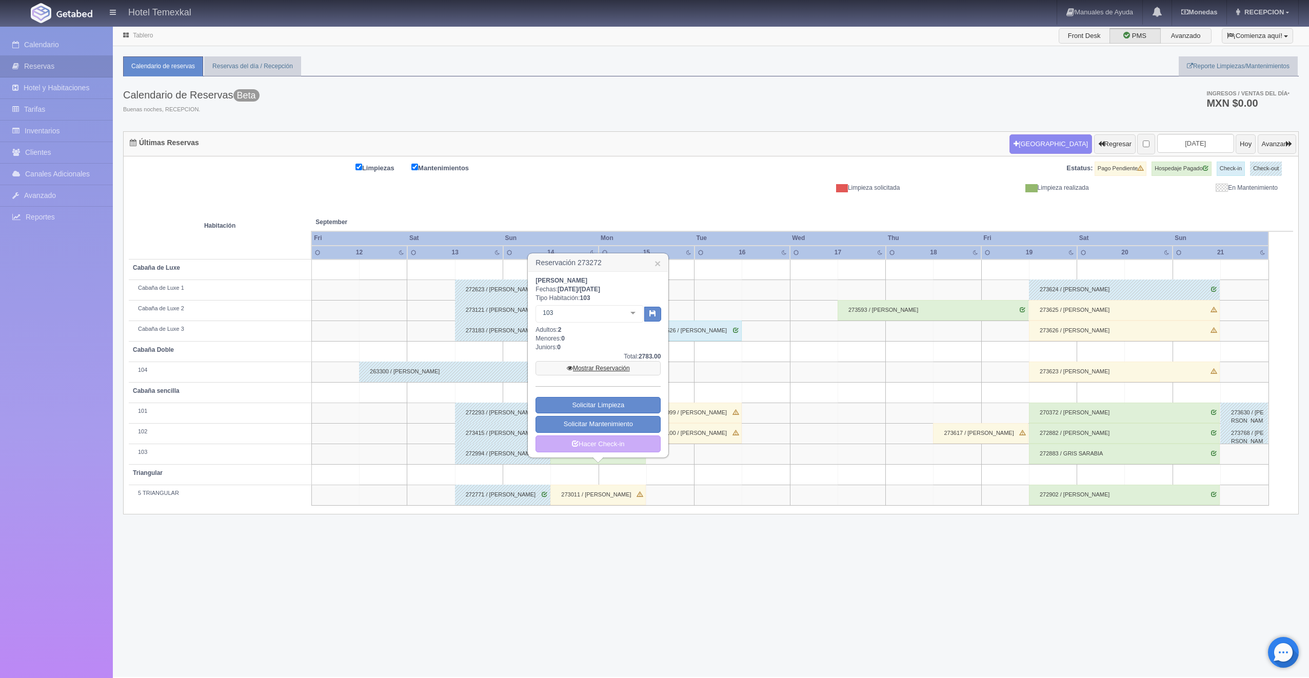
click at [592, 369] on link "Mostrar Reservación" at bounding box center [597, 368] width 125 height 14
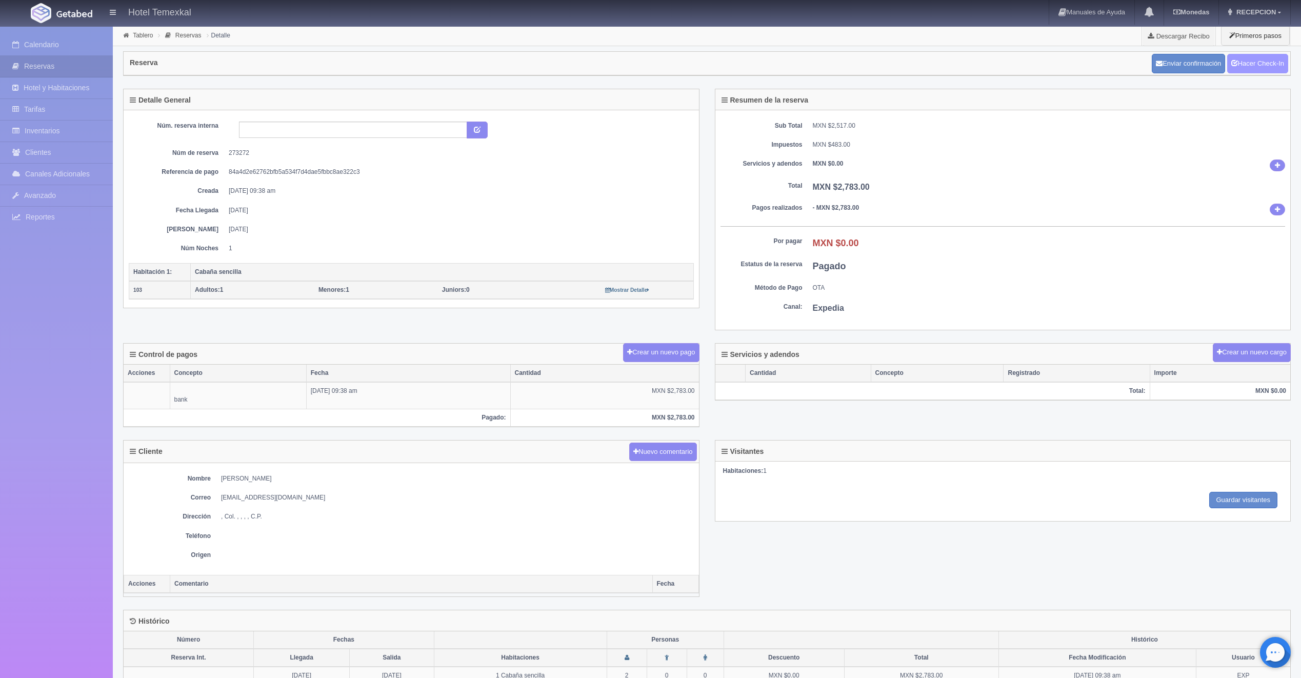
click at [1265, 60] on link "Hacer Check-In" at bounding box center [1257, 63] width 61 height 19
click at [1239, 65] on link "Hacer Check-Out" at bounding box center [1255, 63] width 66 height 19
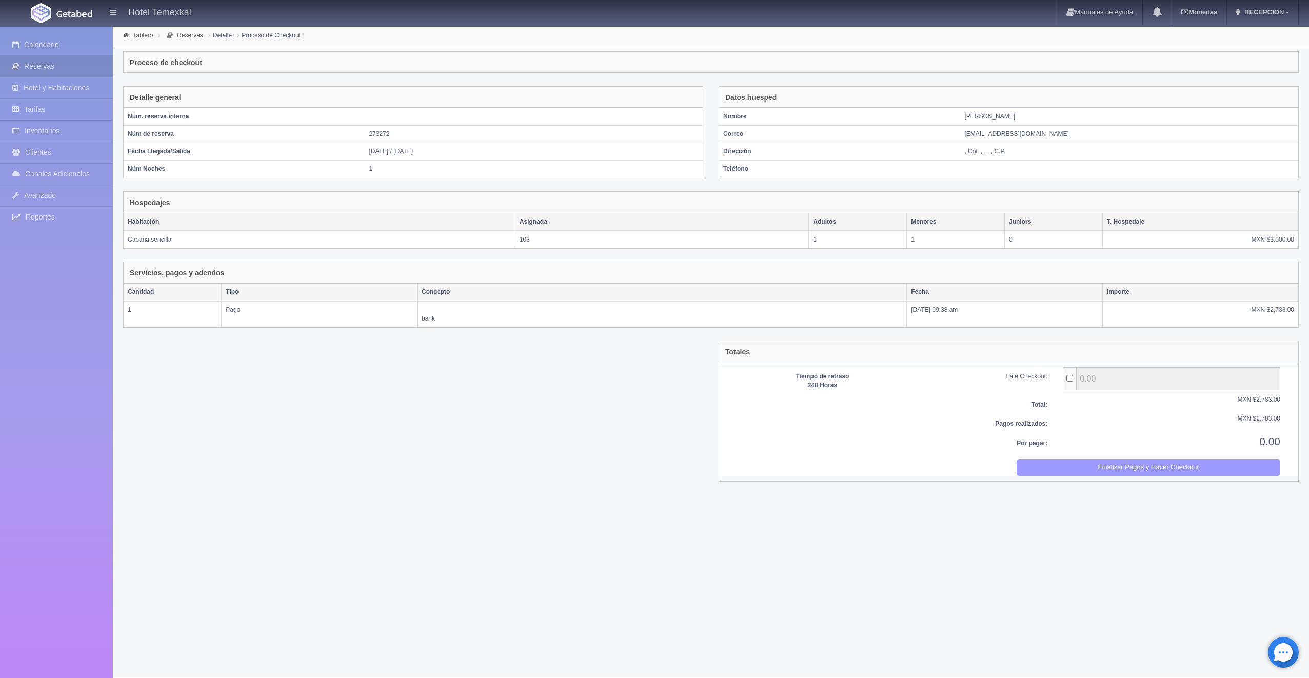
click at [1089, 466] on button "Finalizar Pagos y Hacer Checkout" at bounding box center [1148, 467] width 264 height 17
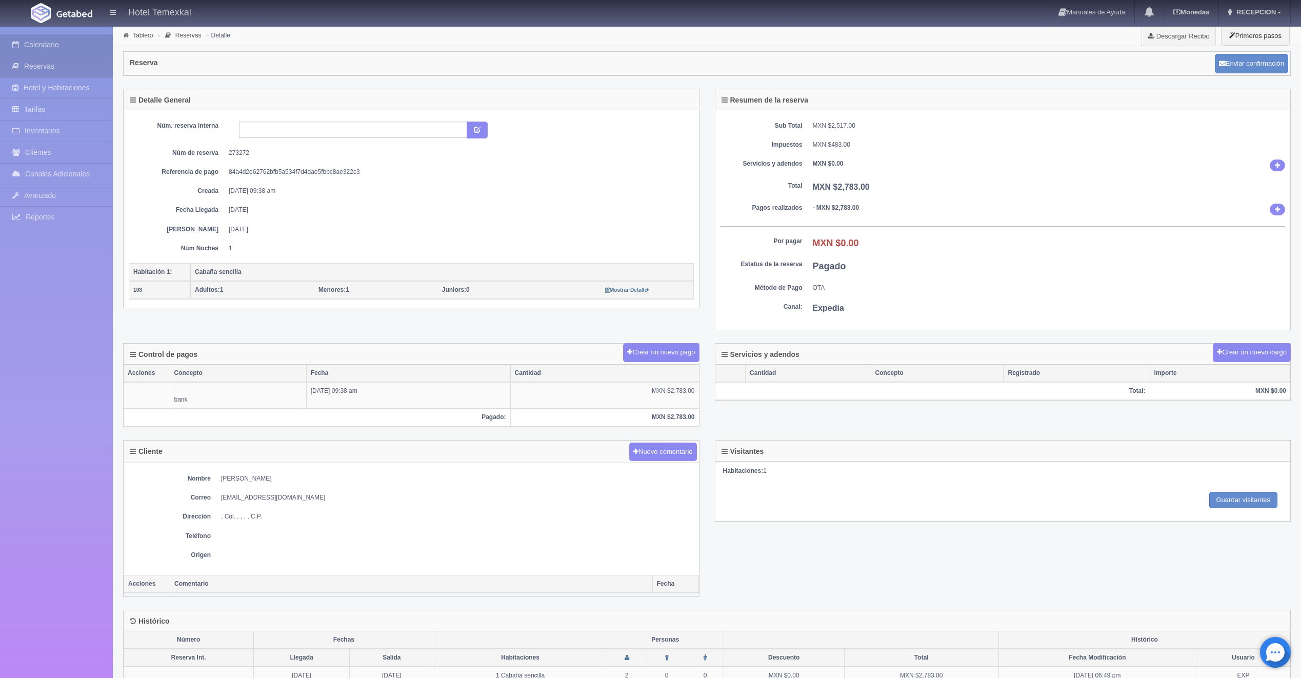
click at [46, 36] on link "Calendario" at bounding box center [56, 44] width 113 height 21
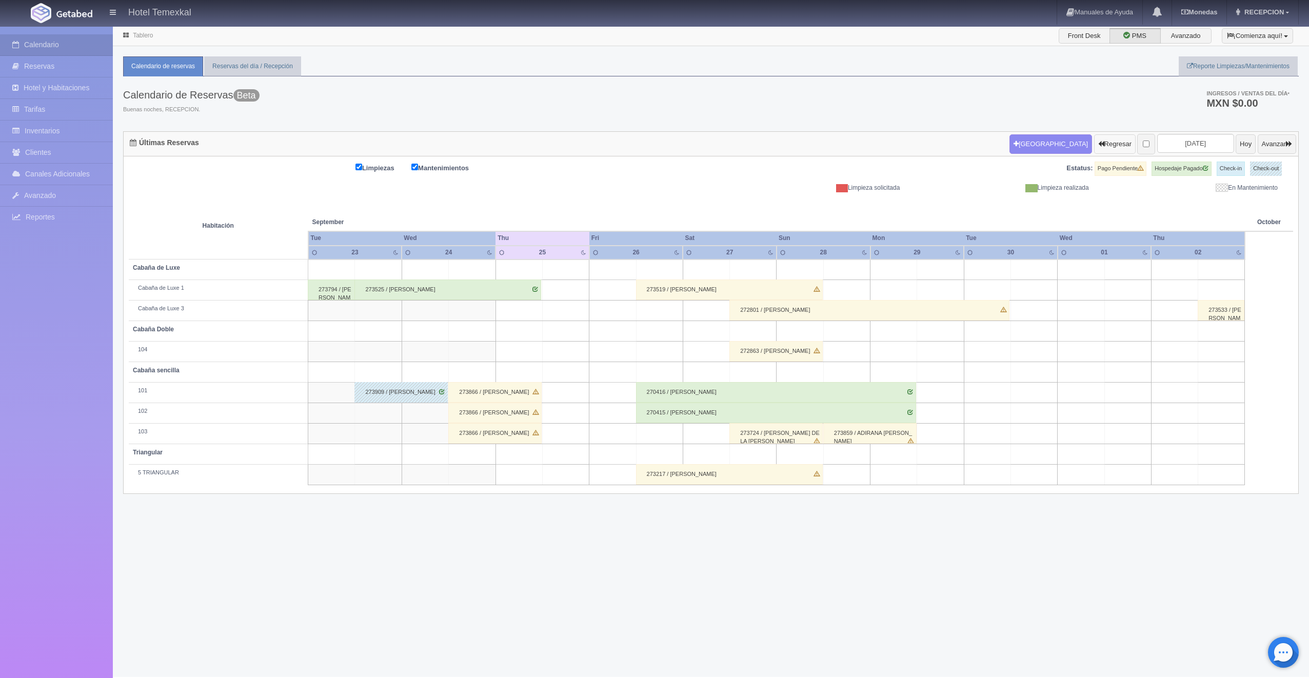
click at [1098, 144] on icon "button" at bounding box center [1101, 143] width 6 height 7
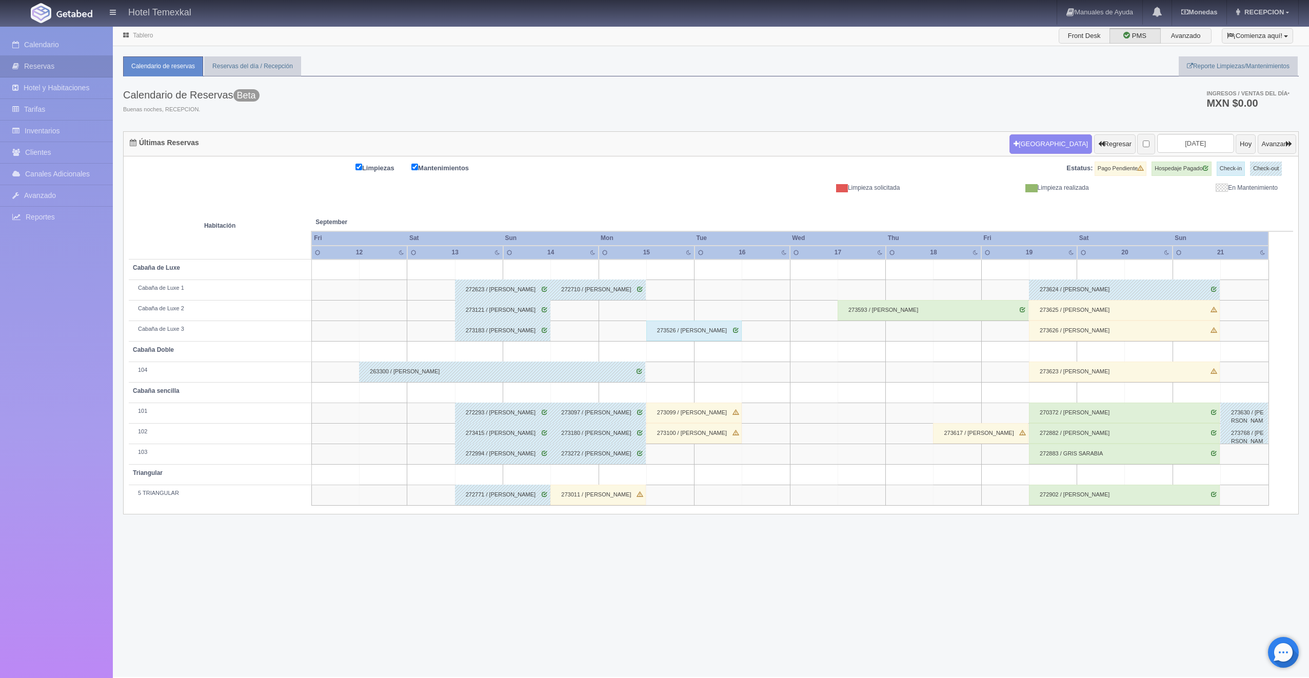
click at [596, 491] on div "273011 / KAROLINA OROZCO" at bounding box center [597, 495] width 95 height 21
click at [0, 0] on div "Fechas: / Tipo Habitación: Seleccionar hab. No elements found. Consider changin…" at bounding box center [0, 0] width 0 height 0
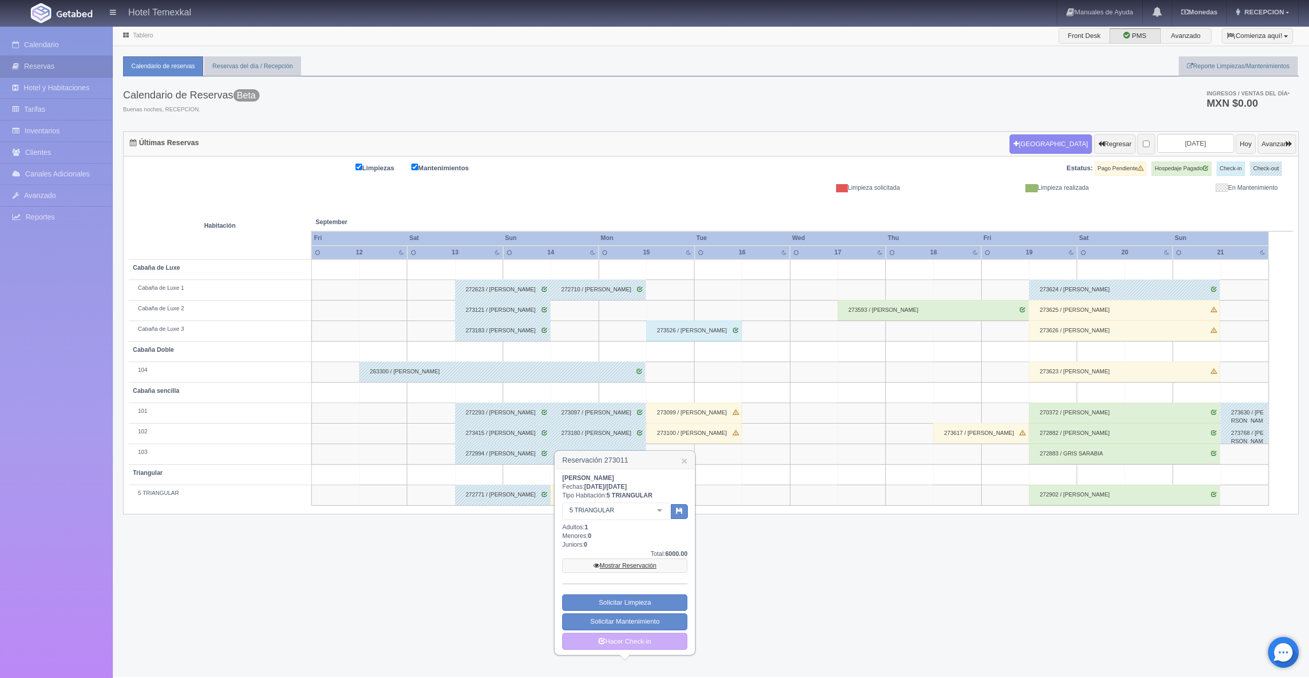
drag, startPoint x: 596, startPoint y: 491, endPoint x: 610, endPoint y: 563, distance: 73.7
click at [610, 563] on link "Mostrar Reservación" at bounding box center [624, 565] width 125 height 14
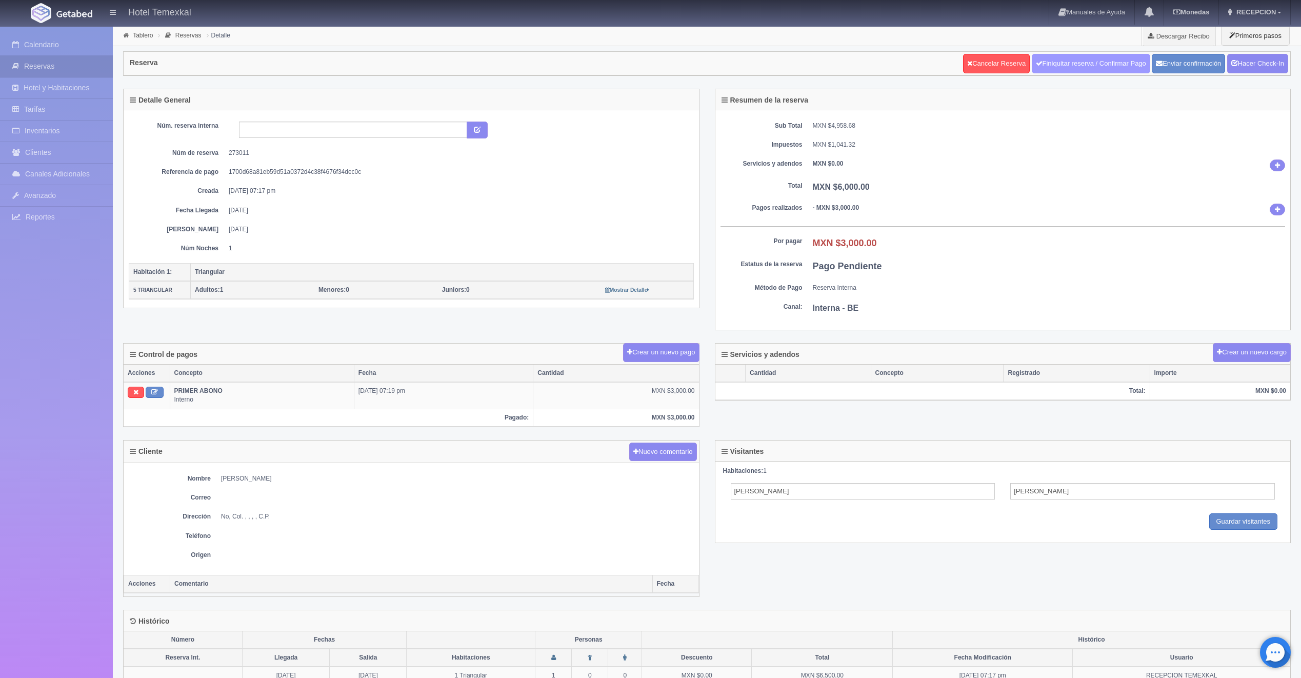
click at [1117, 66] on link "Finiquitar reserva / Confirmar Pago" at bounding box center [1091, 63] width 118 height 19
click at [1236, 62] on icon at bounding box center [1234, 62] width 7 height 7
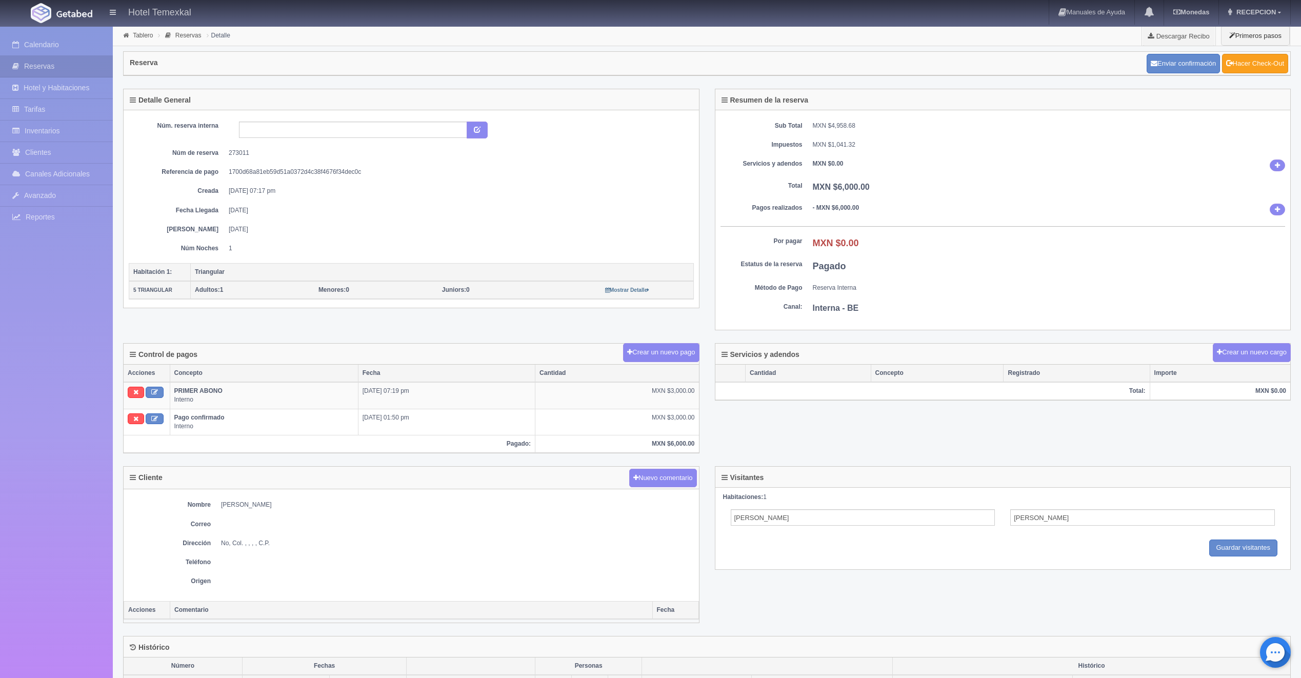
click at [1232, 58] on link "Hacer Check-Out" at bounding box center [1255, 63] width 66 height 19
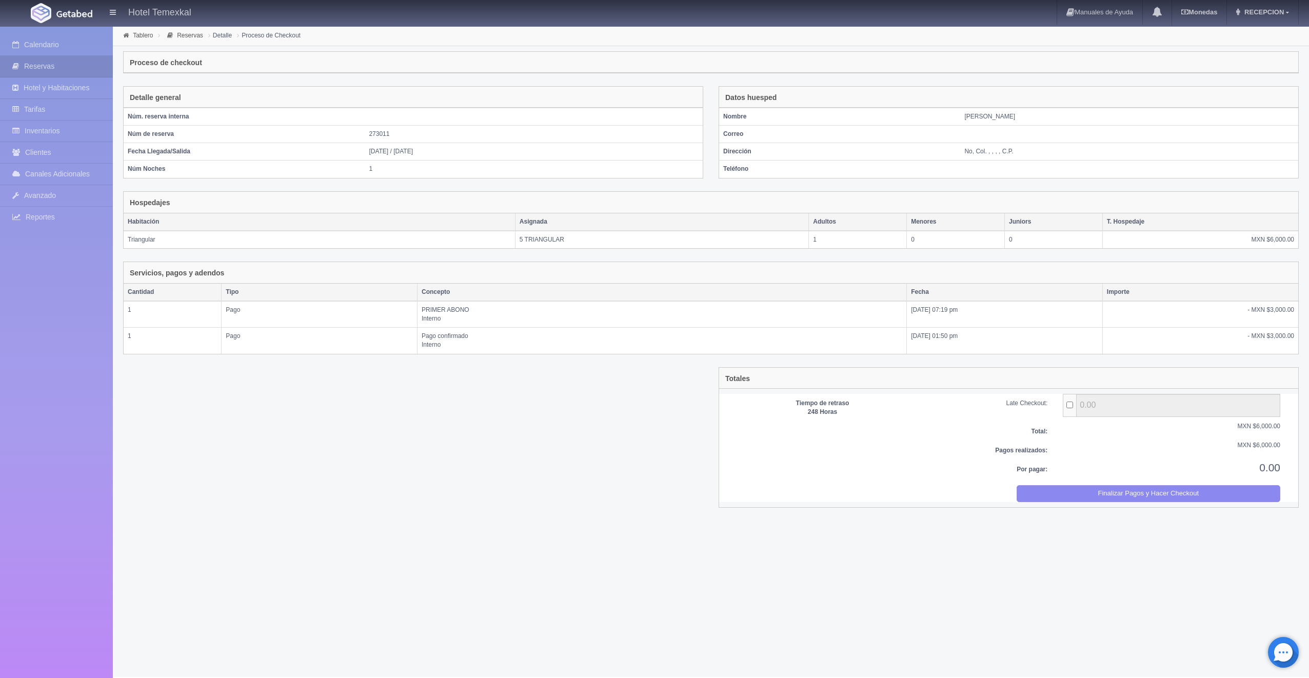
click at [1067, 480] on div "Por pagar: 0.00" at bounding box center [1008, 472] width 574 height 25
click at [1065, 486] on button "Finalizar Pagos y Hacer Checkout" at bounding box center [1148, 493] width 264 height 17
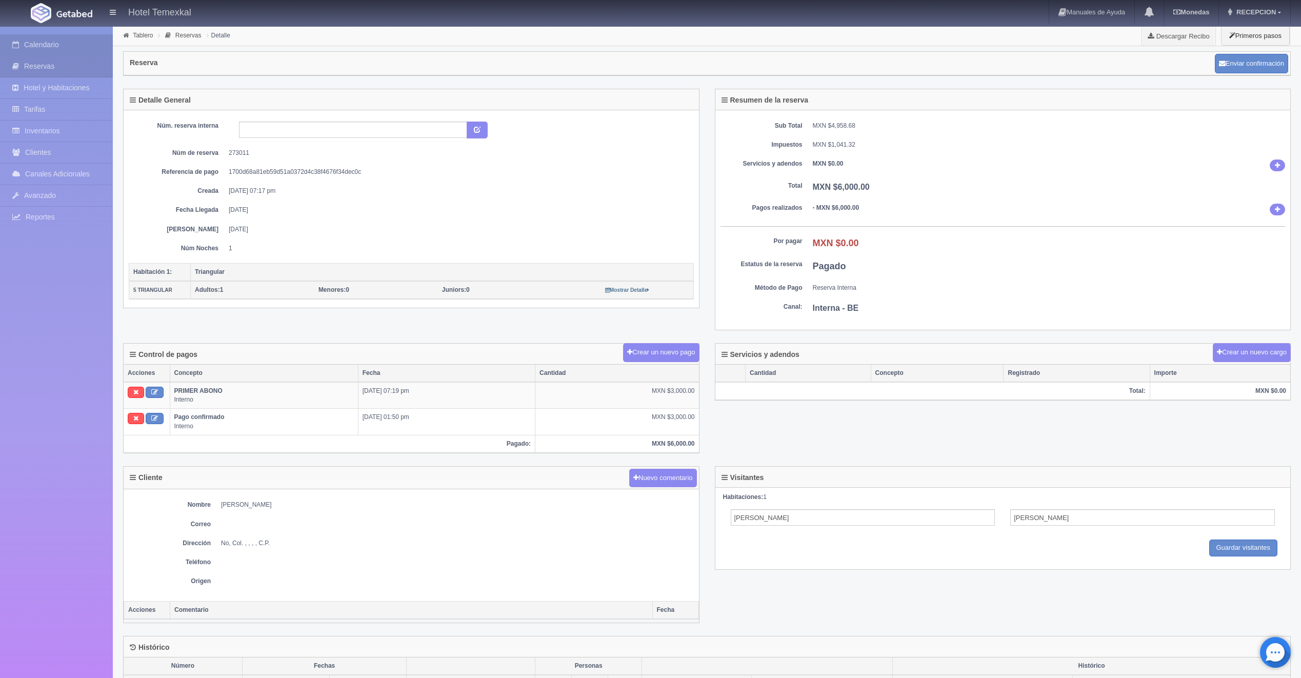
click at [55, 37] on link "Calendario" at bounding box center [56, 44] width 113 height 21
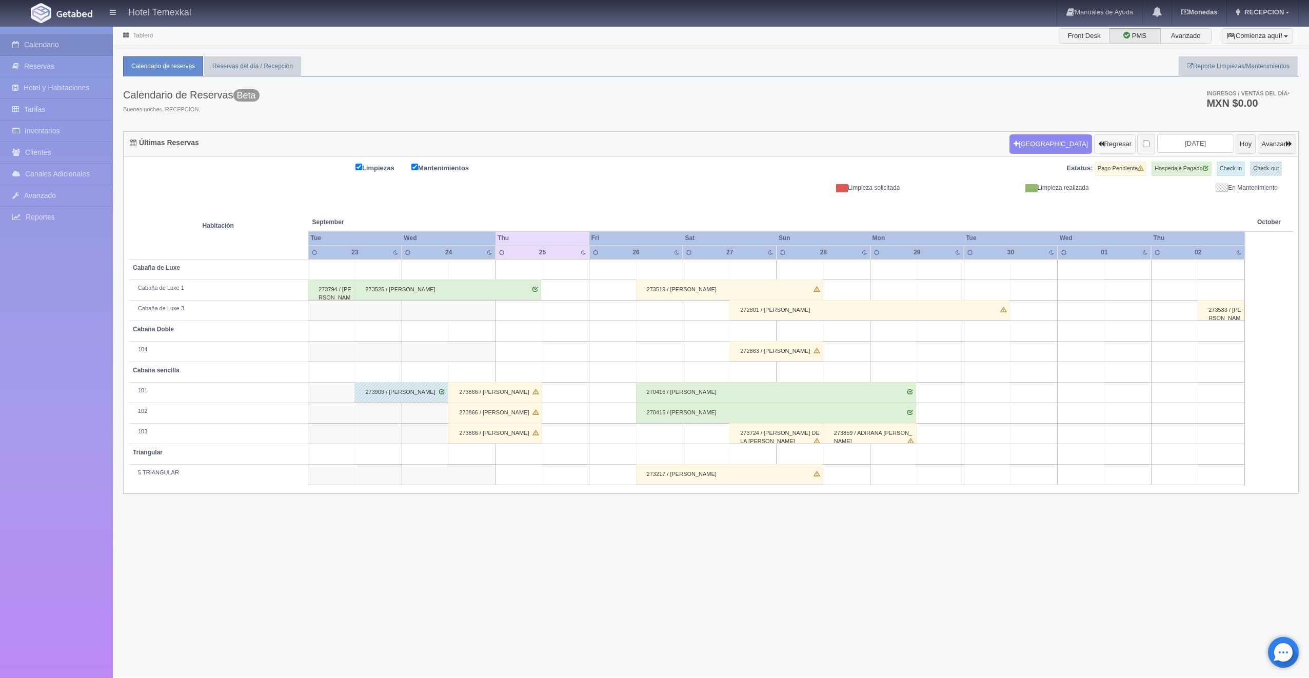
click at [1094, 142] on button "Regresar" at bounding box center [1115, 143] width 42 height 19
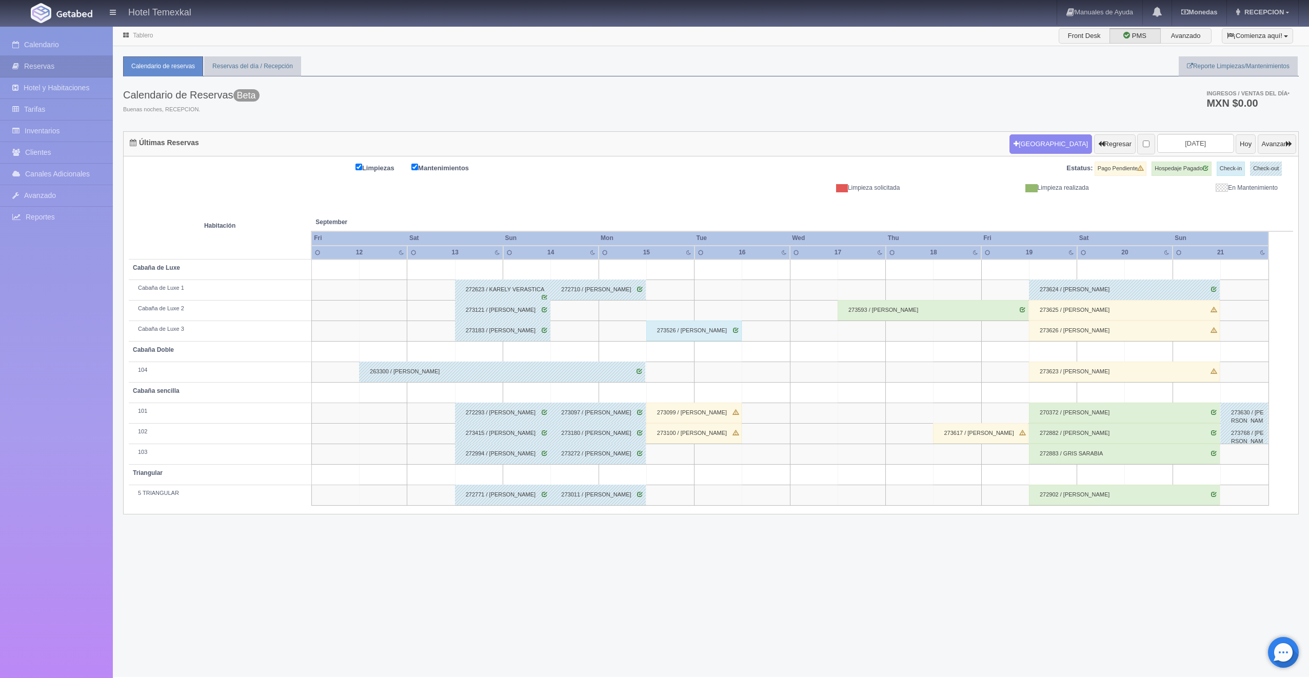
click at [666, 330] on div "273526 / [PERSON_NAME]" at bounding box center [693, 330] width 95 height 21
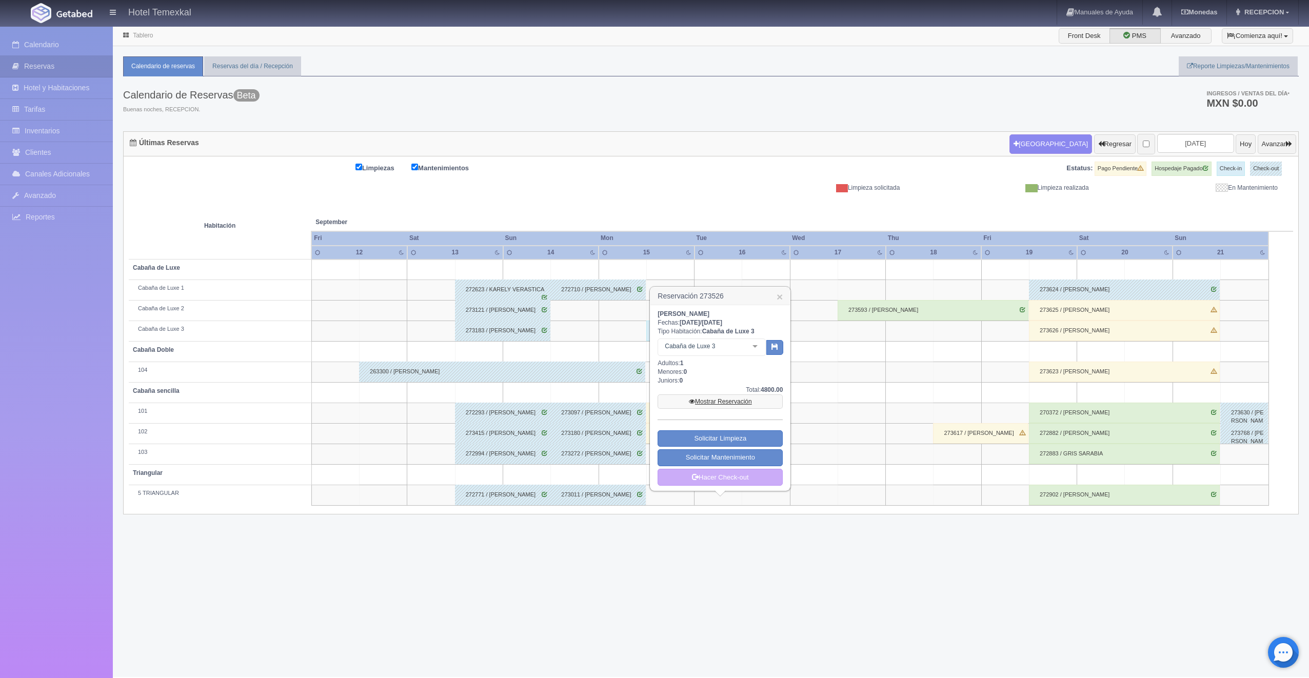
click at [698, 395] on link "Mostrar Reservación" at bounding box center [719, 401] width 125 height 14
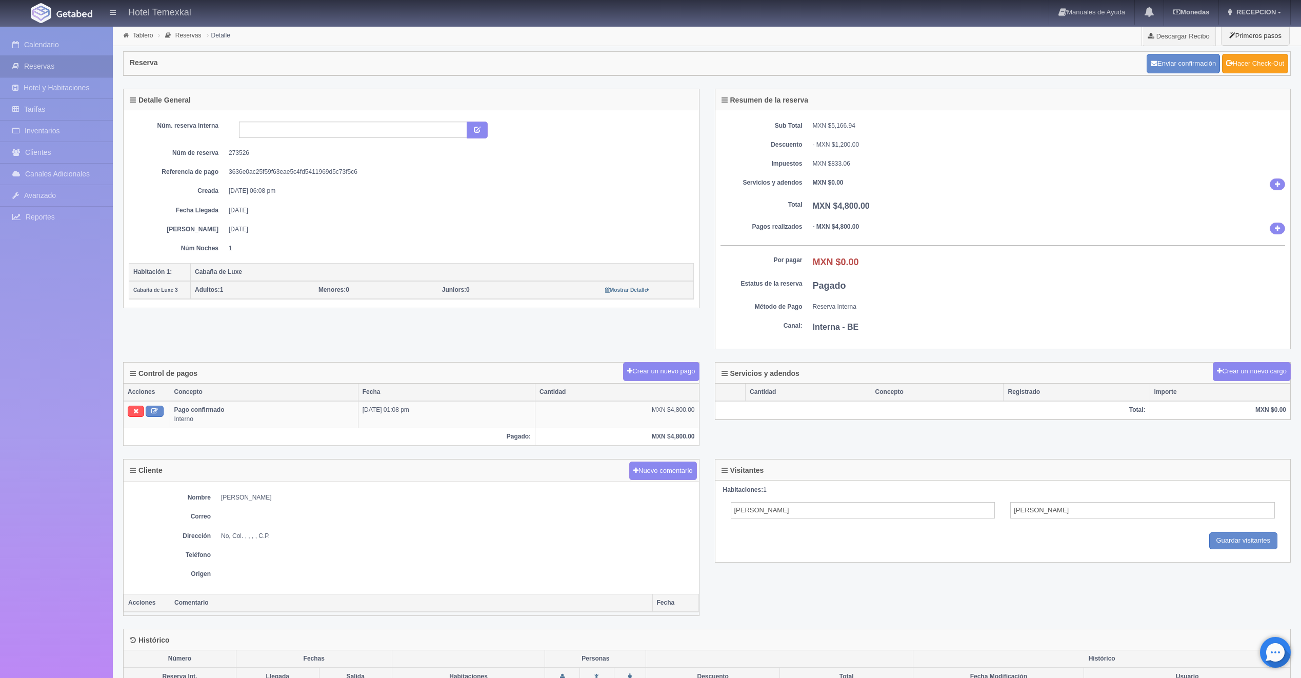
click at [1245, 61] on link "Hacer Check-Out" at bounding box center [1255, 63] width 66 height 19
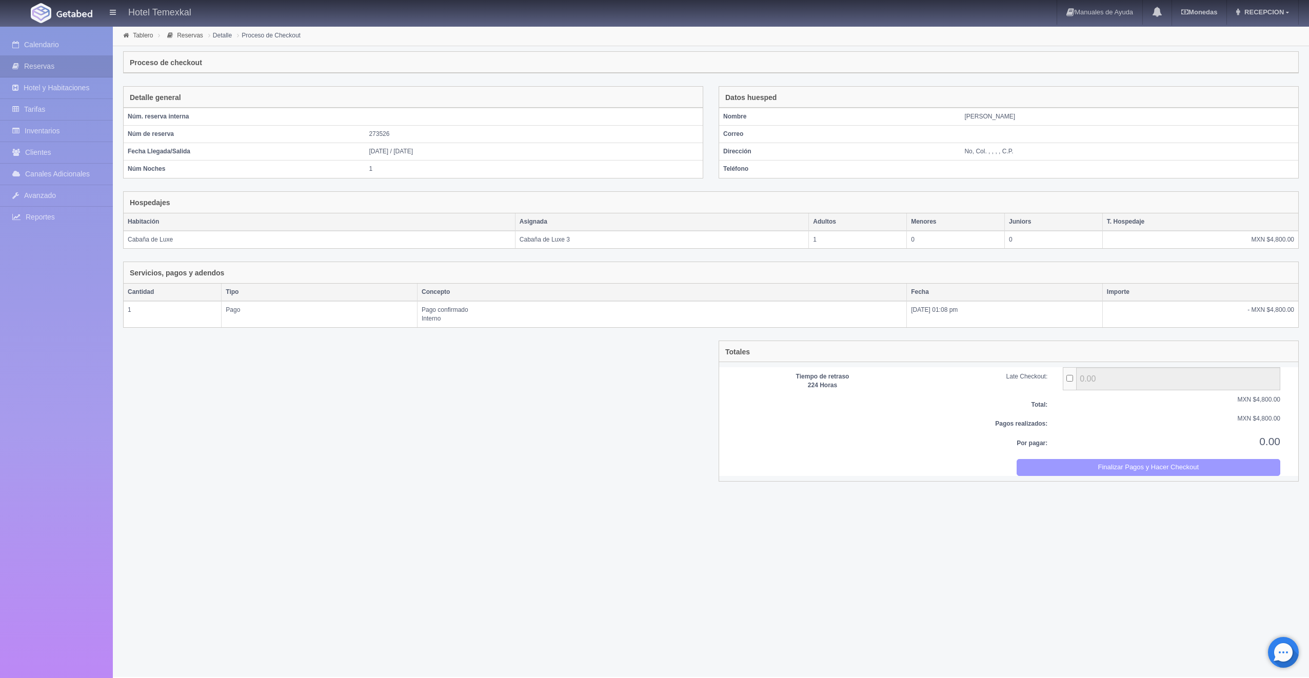
drag, startPoint x: 1027, startPoint y: 474, endPoint x: 679, endPoint y: 42, distance: 554.0
click at [1027, 474] on button "Finalizar Pagos y Hacer Checkout" at bounding box center [1148, 467] width 264 height 17
